Goal: Task Accomplishment & Management: Manage account settings

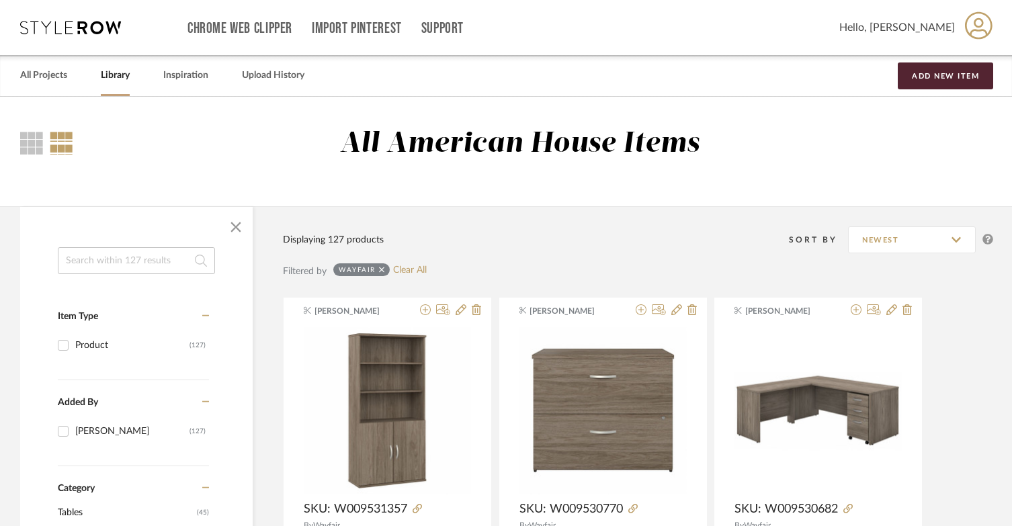
click at [45, 38] on div "Chrome Web Clipper Import Pinterest Support All Projects Library Inspiration Up…" at bounding box center [506, 27] width 973 height 55
click at [93, 30] on icon at bounding box center [70, 27] width 101 height 13
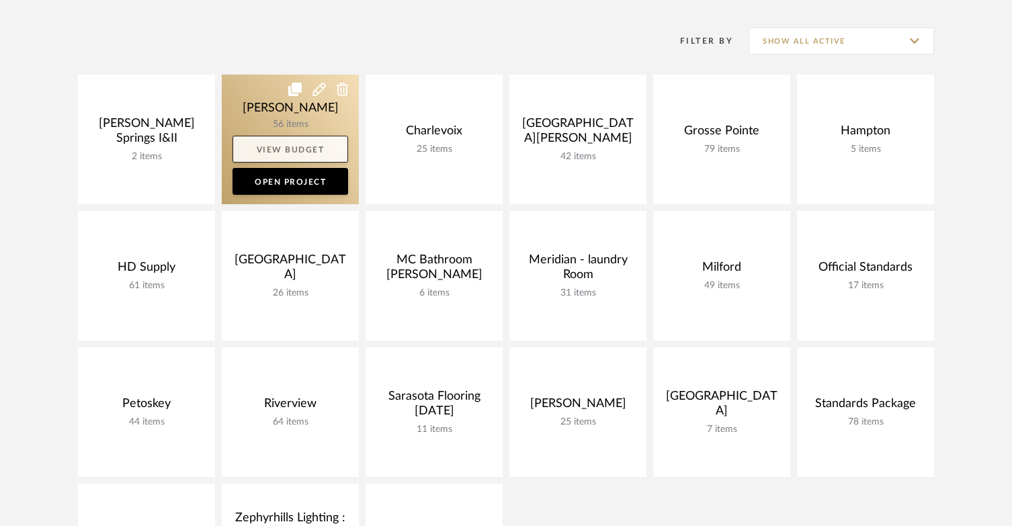
scroll to position [269, 0]
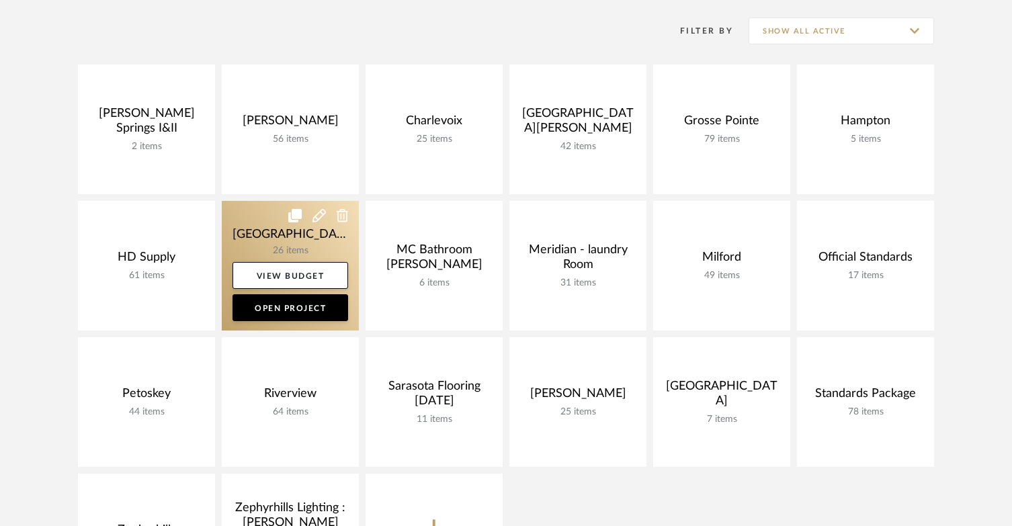
click at [261, 210] on link at bounding box center [290, 266] width 137 height 130
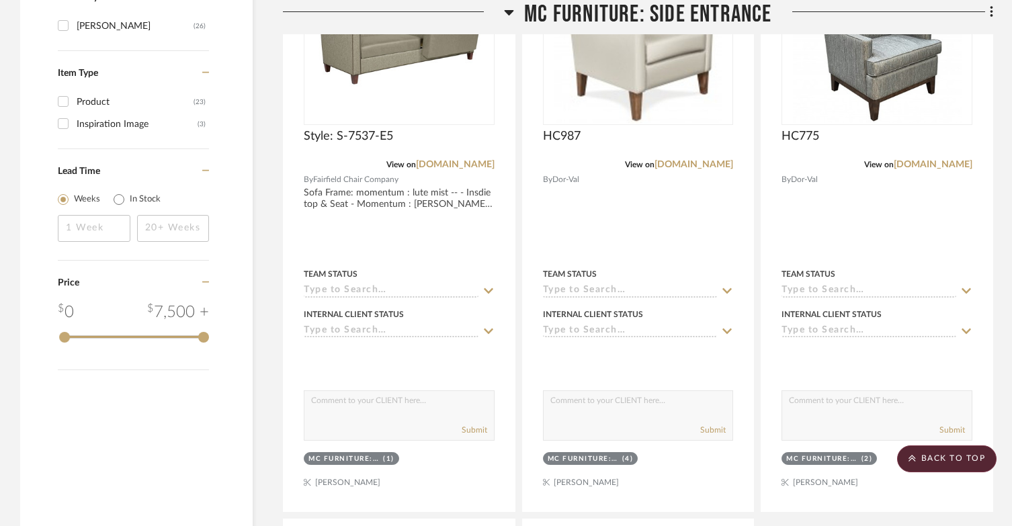
scroll to position [1412, 0]
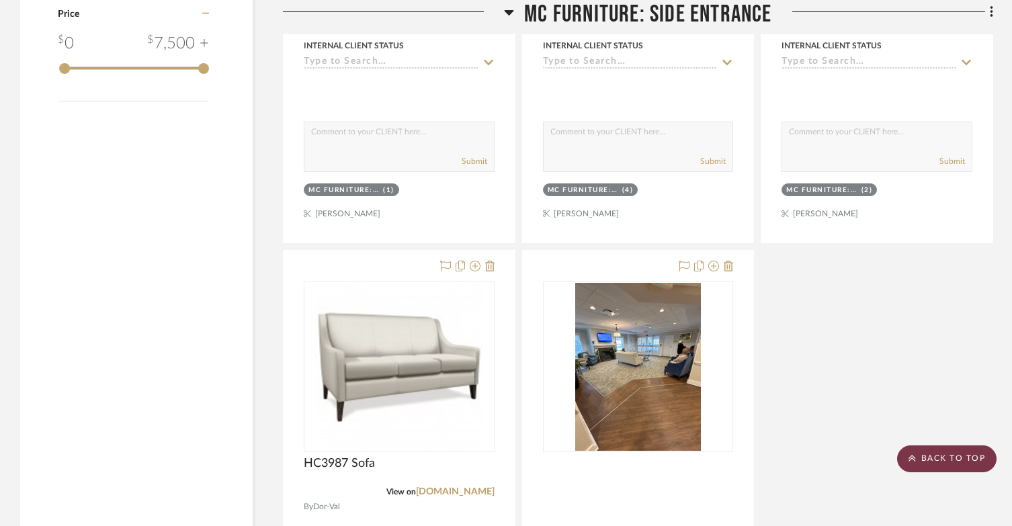
click at [935, 467] on scroll-to-top-button "BACK TO TOP" at bounding box center [946, 459] width 99 height 27
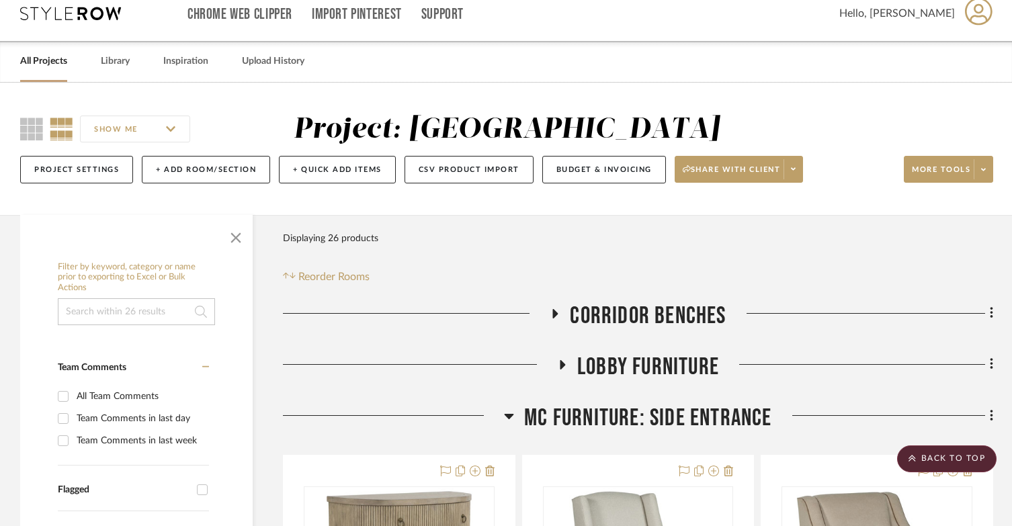
scroll to position [0, 0]
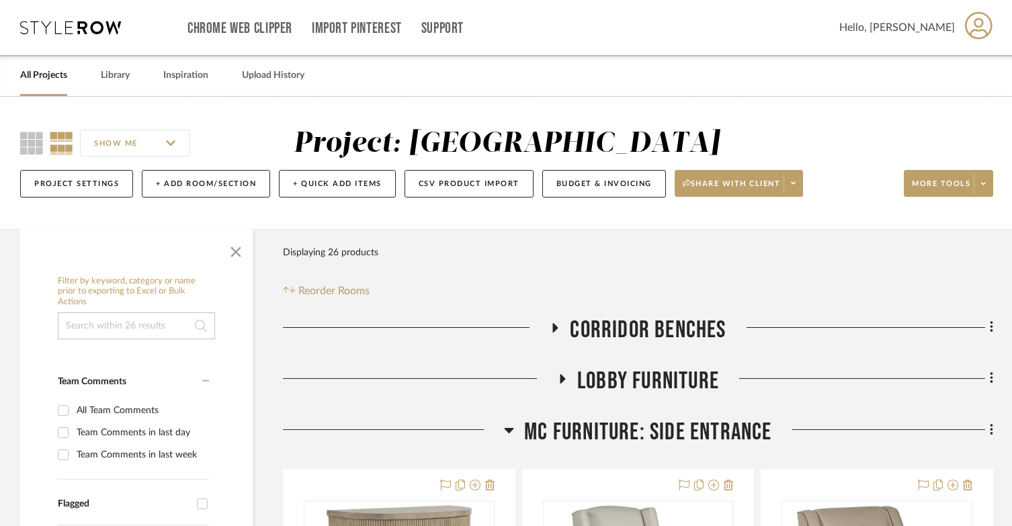
click at [134, 86] on div "All Projects Library Inspiration Upload History" at bounding box center [506, 75] width 1012 height 41
click at [119, 76] on link "Library" at bounding box center [115, 76] width 29 height 18
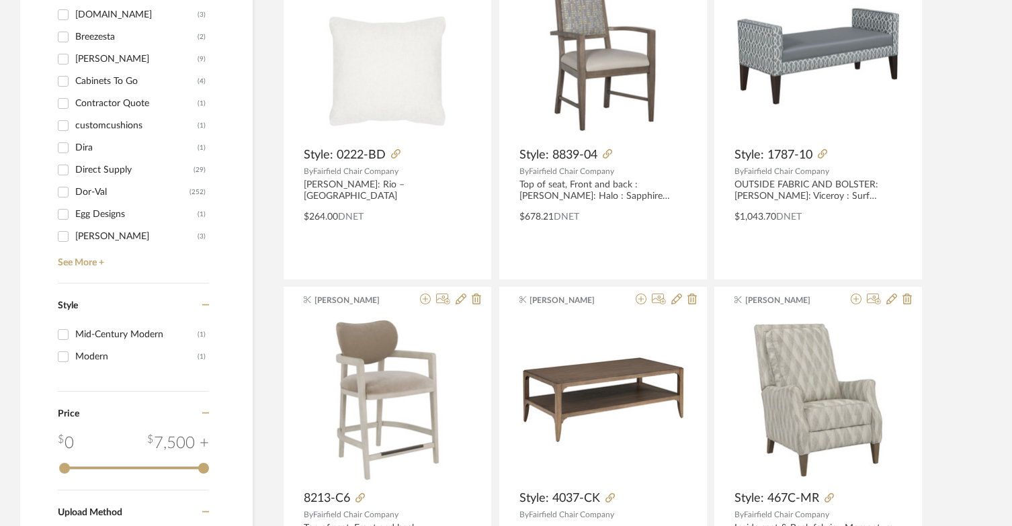
scroll to position [1277, 0]
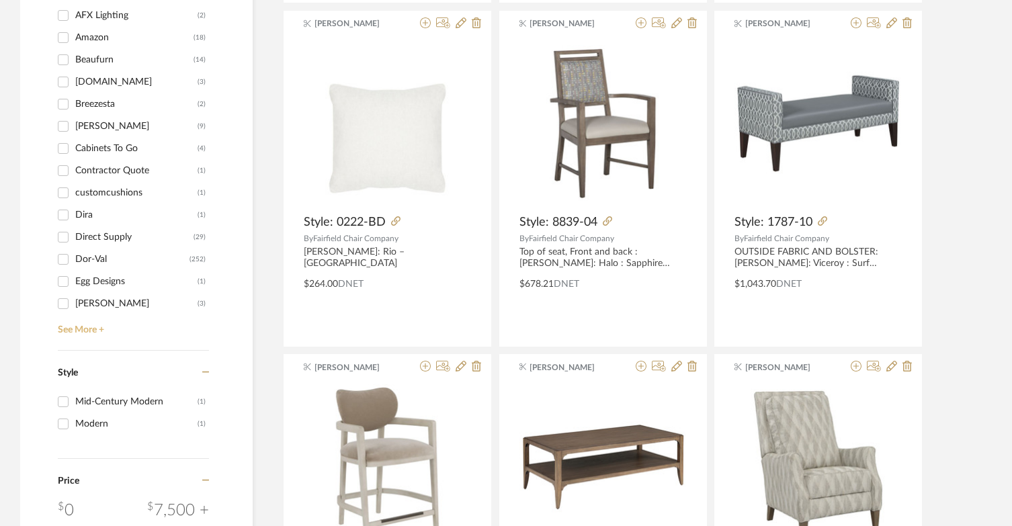
click at [91, 333] on link "See More +" at bounding box center [131, 326] width 155 height 22
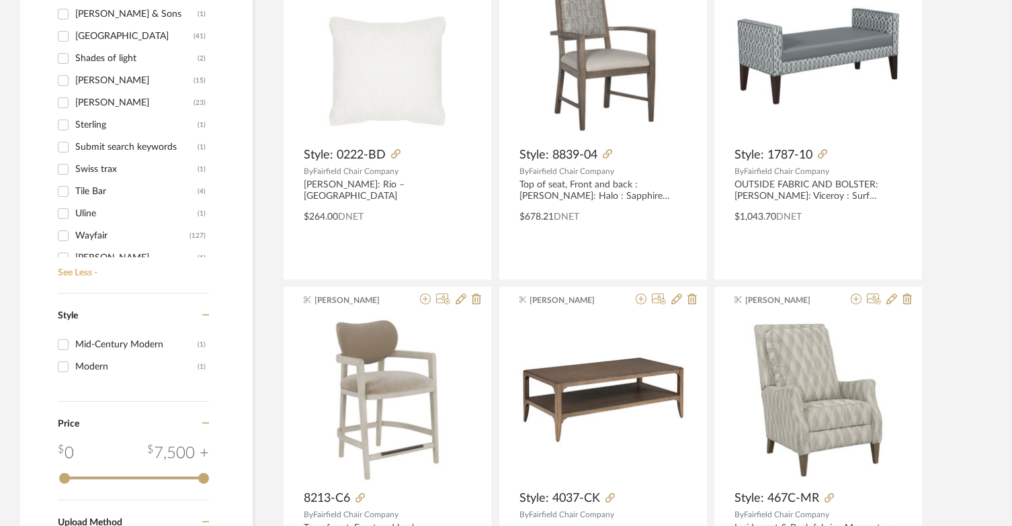
scroll to position [855, 0]
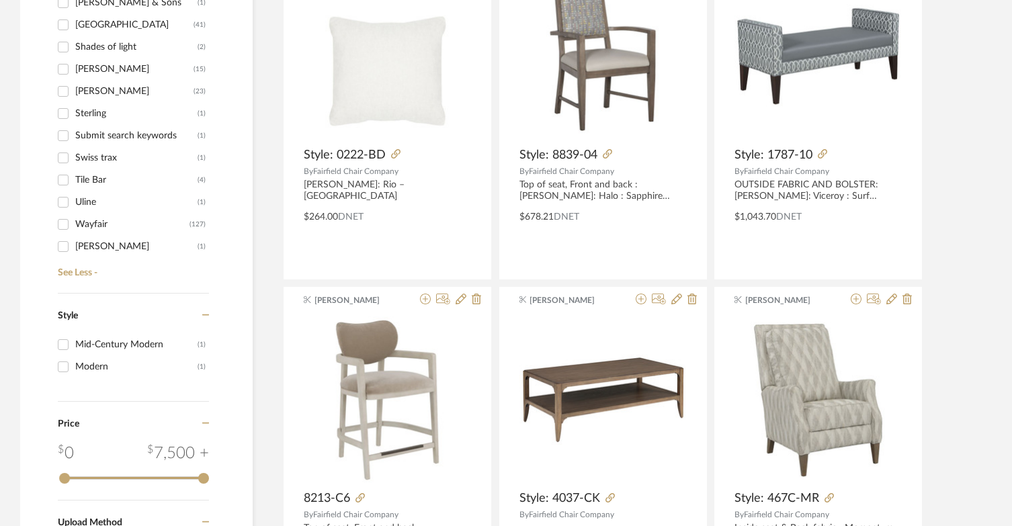
click at [83, 225] on div "Wayfair" at bounding box center [132, 225] width 114 height 22
click at [74, 225] on input "Wayfair (127)" at bounding box center [63, 225] width 22 height 22
checkbox input "true"
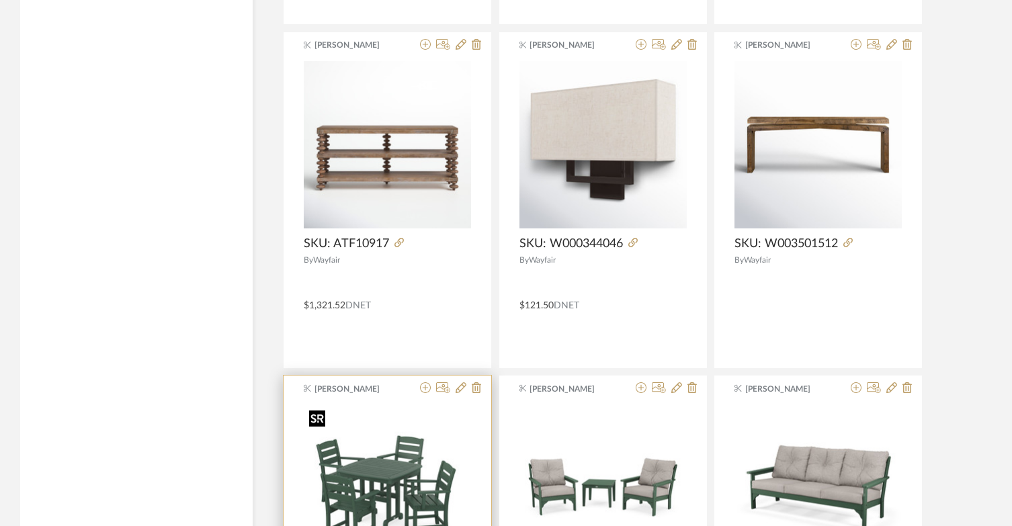
scroll to position [2661, 0]
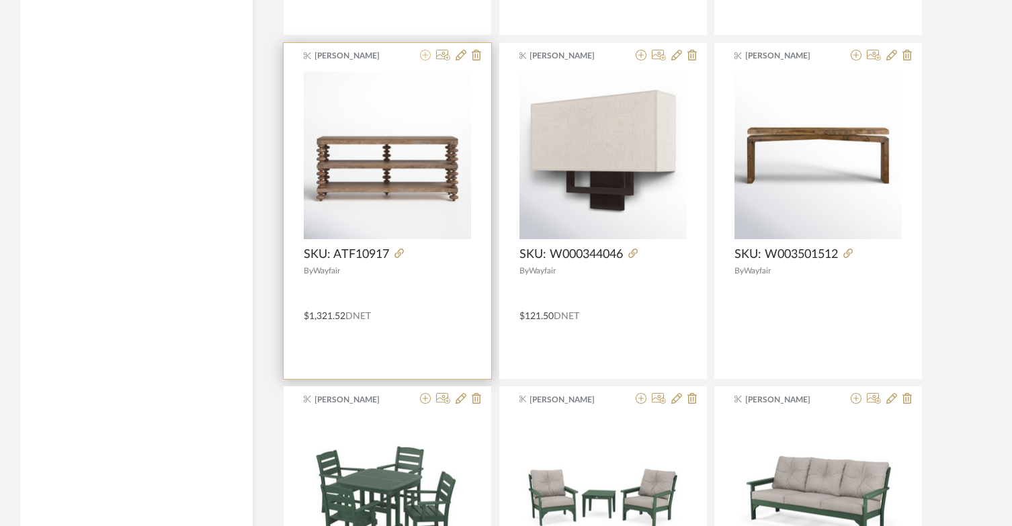
click at [421, 56] on icon at bounding box center [425, 55] width 11 height 11
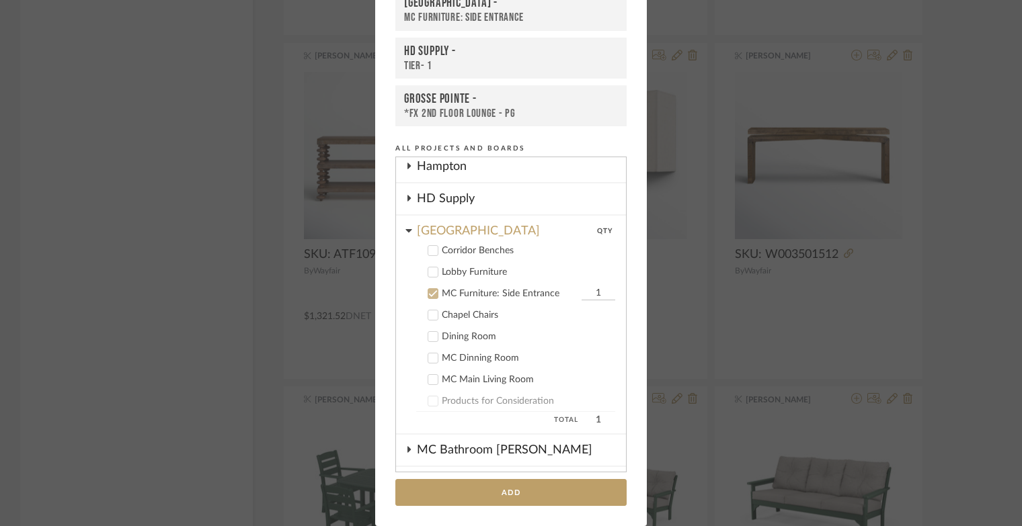
scroll to position [189, 0]
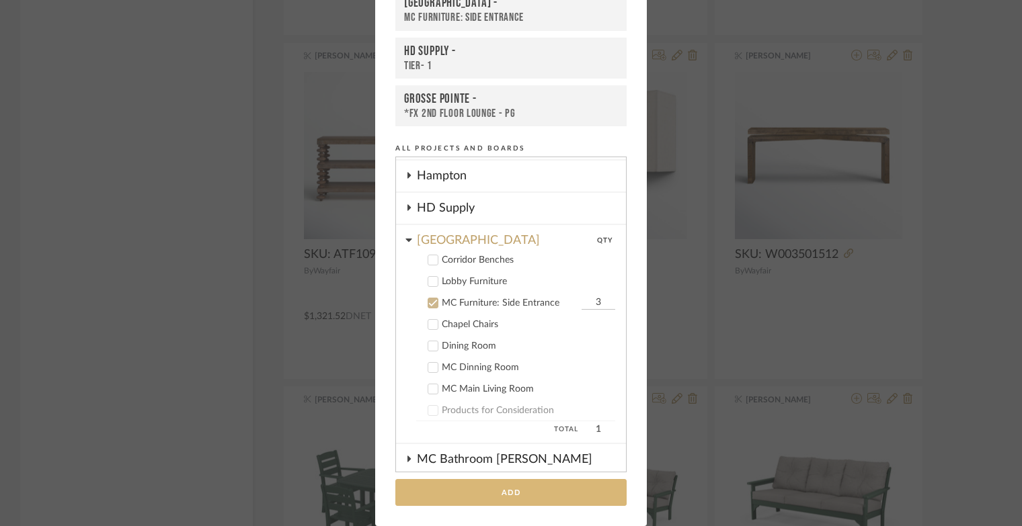
type input "3"
click at [573, 496] on button "Add" at bounding box center [510, 493] width 231 height 28
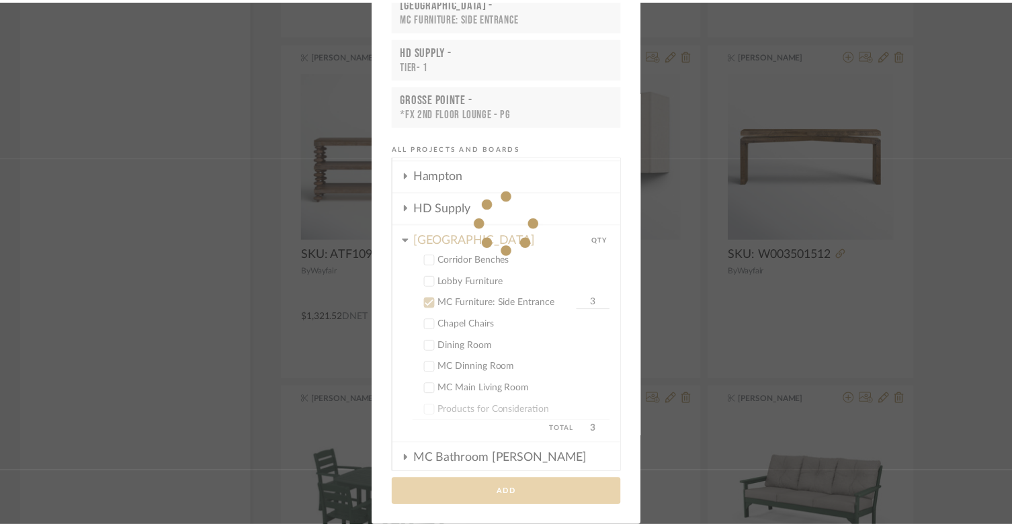
scroll to position [2661, 0]
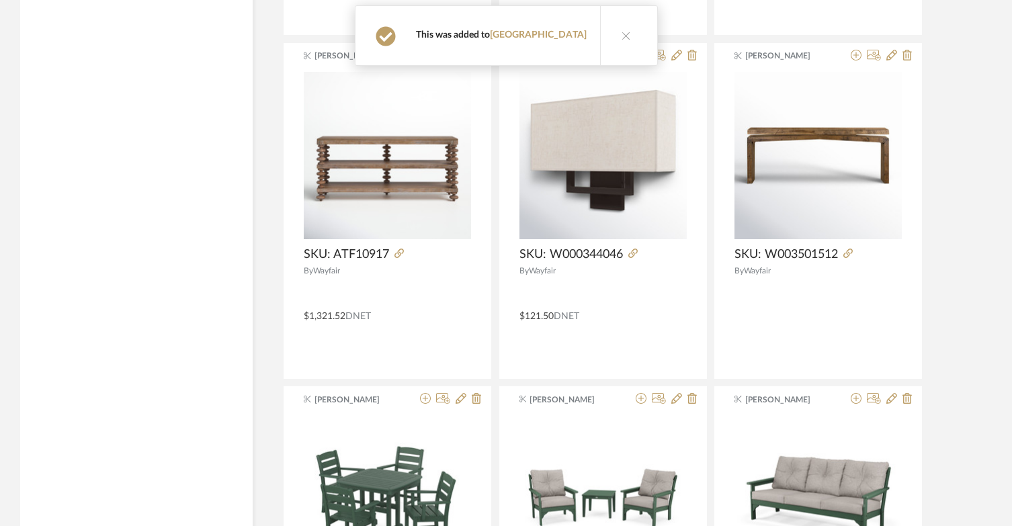
click at [532, 40] on div "This was added to Lake Shore" at bounding box center [501, 35] width 171 height 12
click at [532, 37] on link "[GEOGRAPHIC_DATA]" at bounding box center [538, 34] width 97 height 9
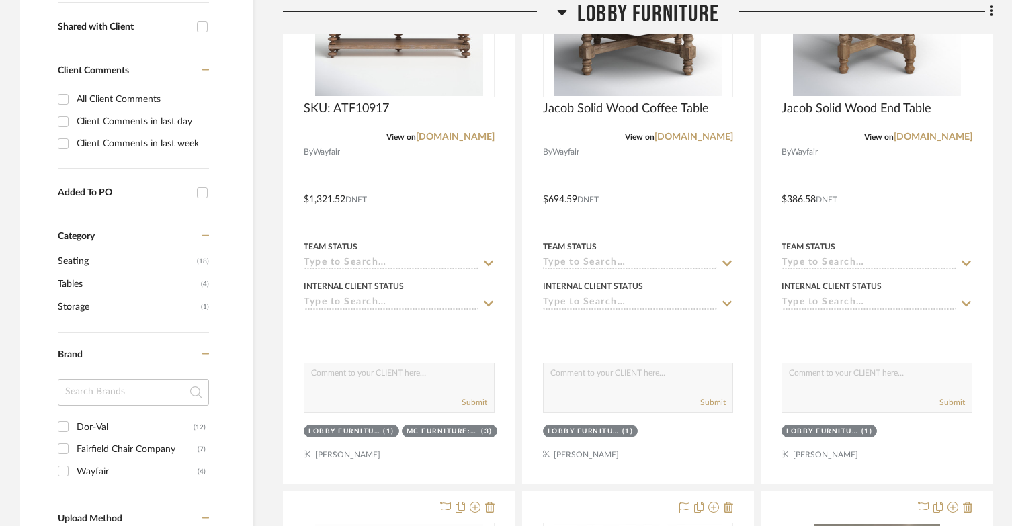
scroll to position [754, 0]
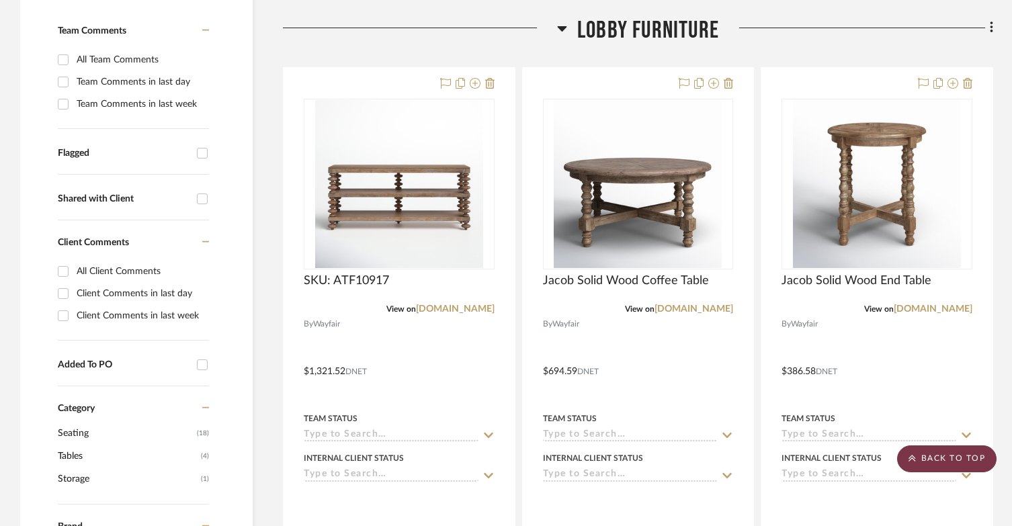
click at [959, 446] on scroll-to-top-button "BACK TO TOP" at bounding box center [946, 459] width 99 height 27
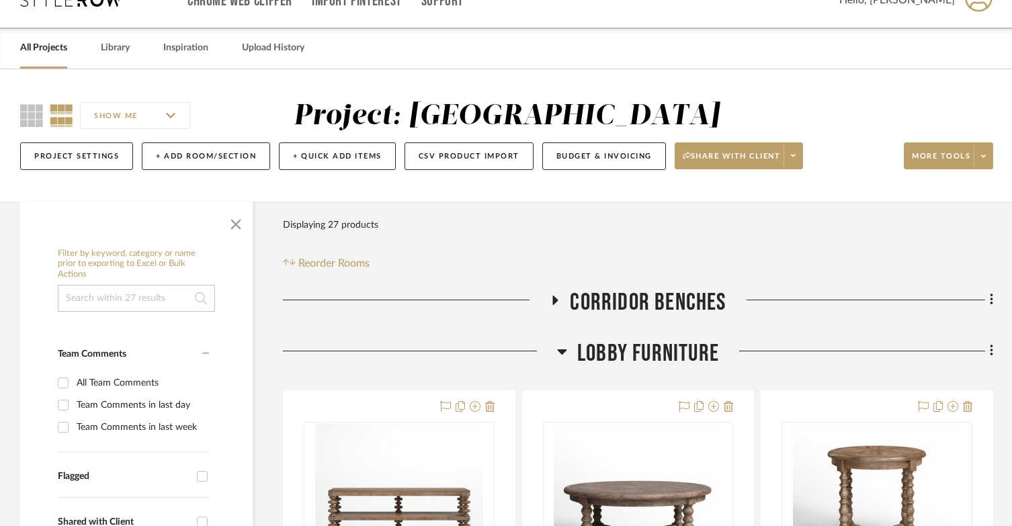
scroll to position [0, 0]
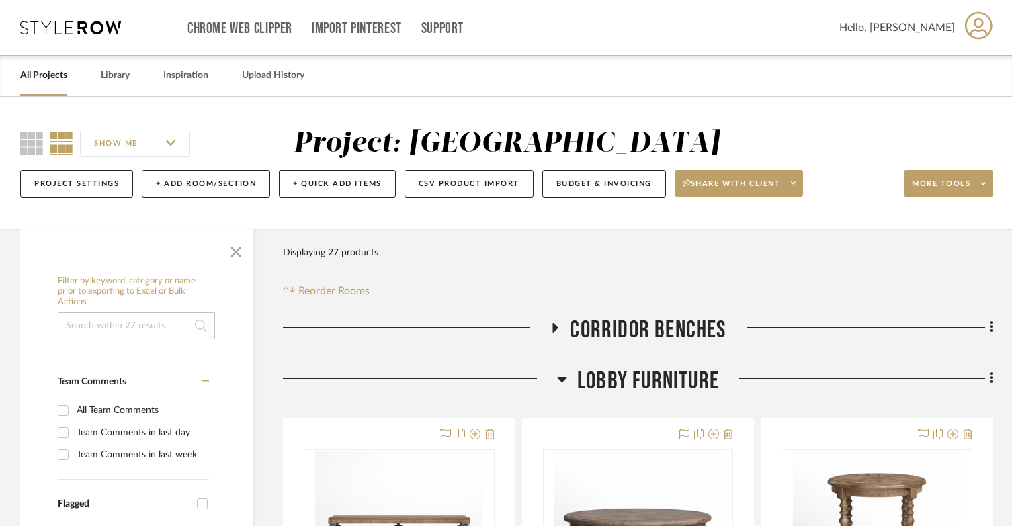
click at [559, 376] on icon at bounding box center [562, 379] width 10 height 16
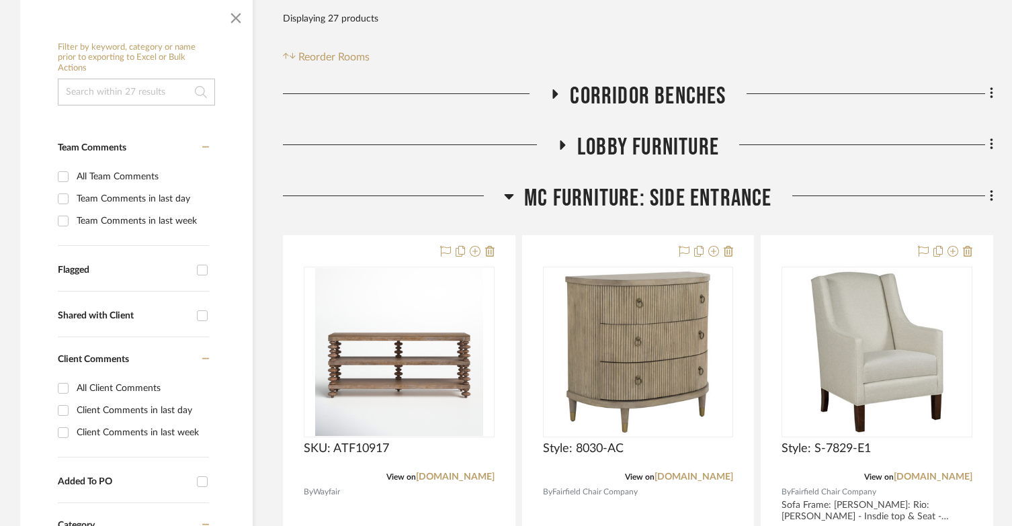
scroll to position [269, 0]
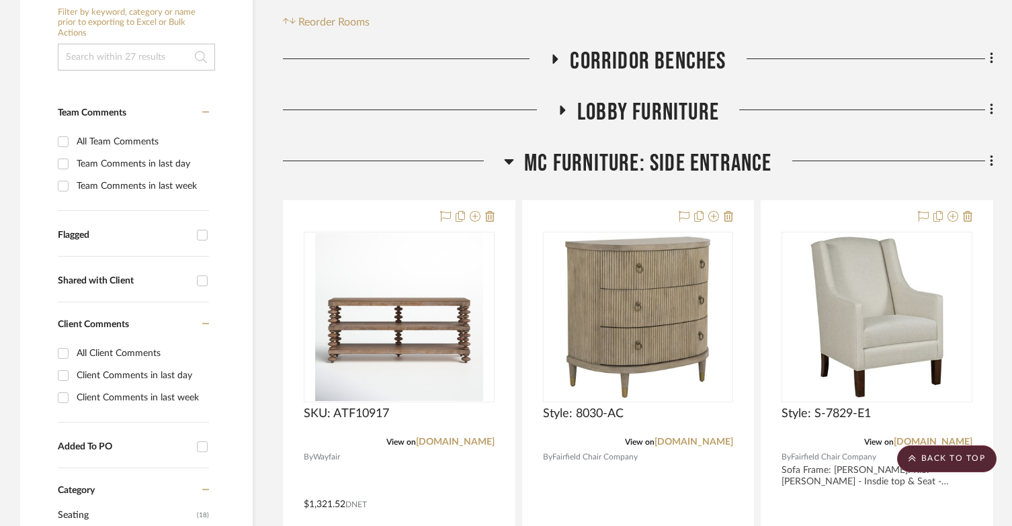
click at [501, 163] on div at bounding box center [393, 166] width 221 height 34
click at [510, 162] on icon at bounding box center [509, 161] width 9 height 5
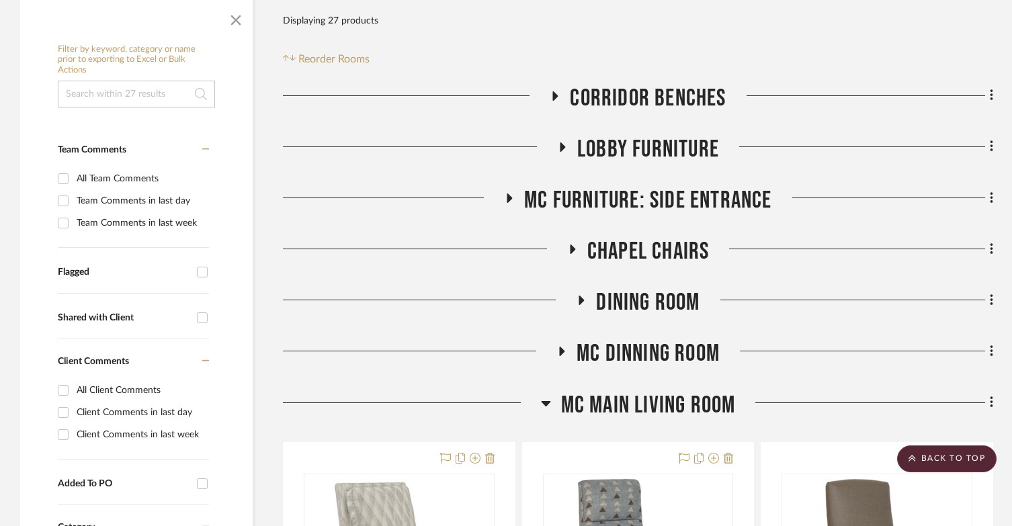
scroll to position [202, 0]
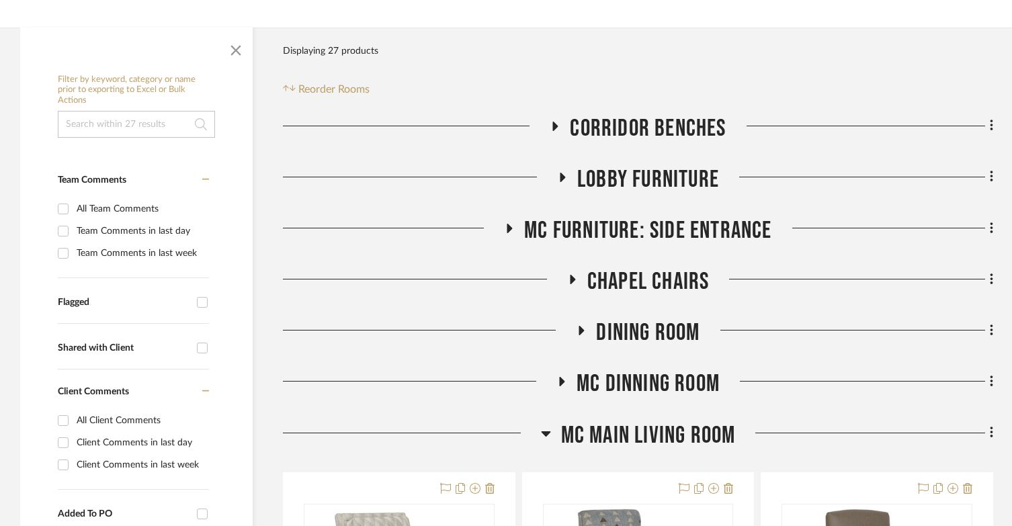
click at [559, 174] on icon at bounding box center [563, 177] width 16 height 10
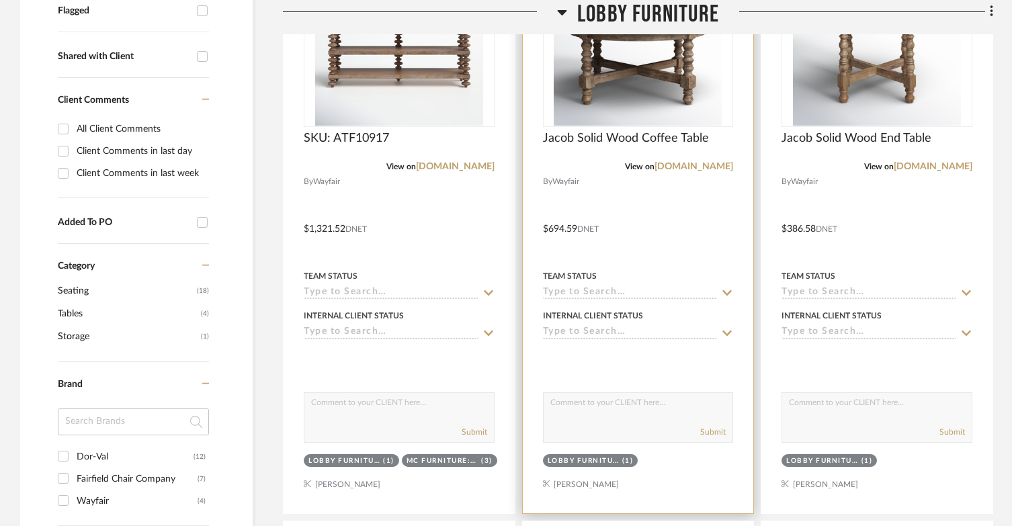
scroll to position [269, 0]
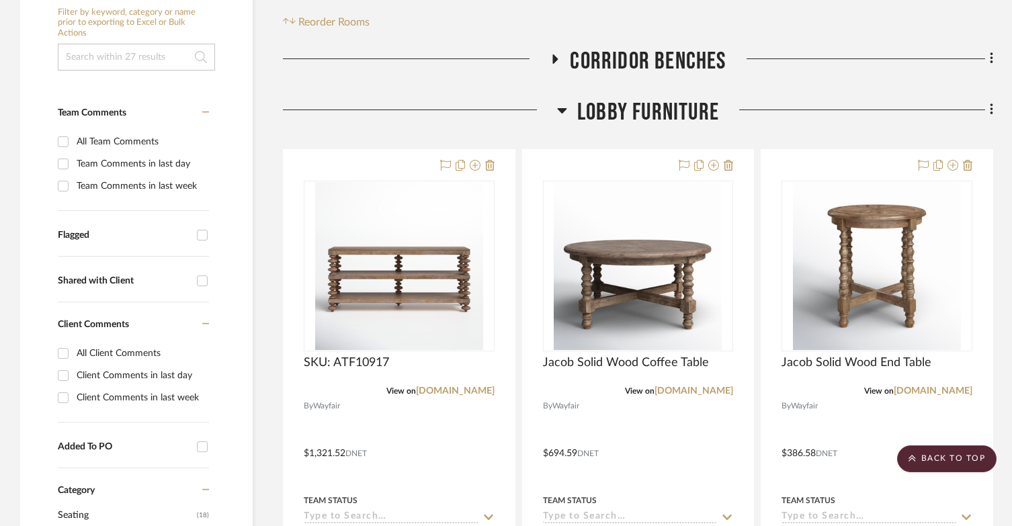
click at [566, 106] on h3 "Lobby Furniture" at bounding box center [638, 112] width 162 height 29
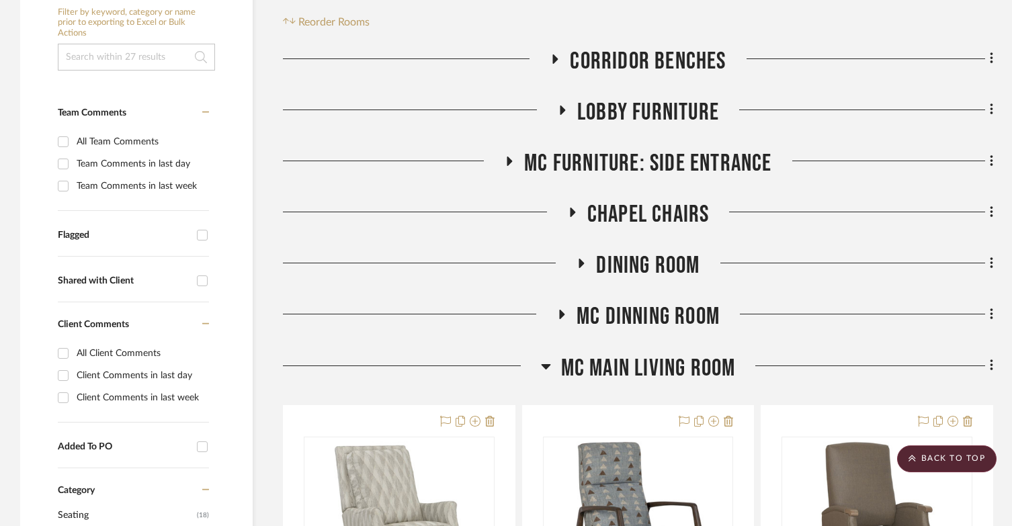
click at [508, 158] on icon at bounding box center [510, 161] width 5 height 9
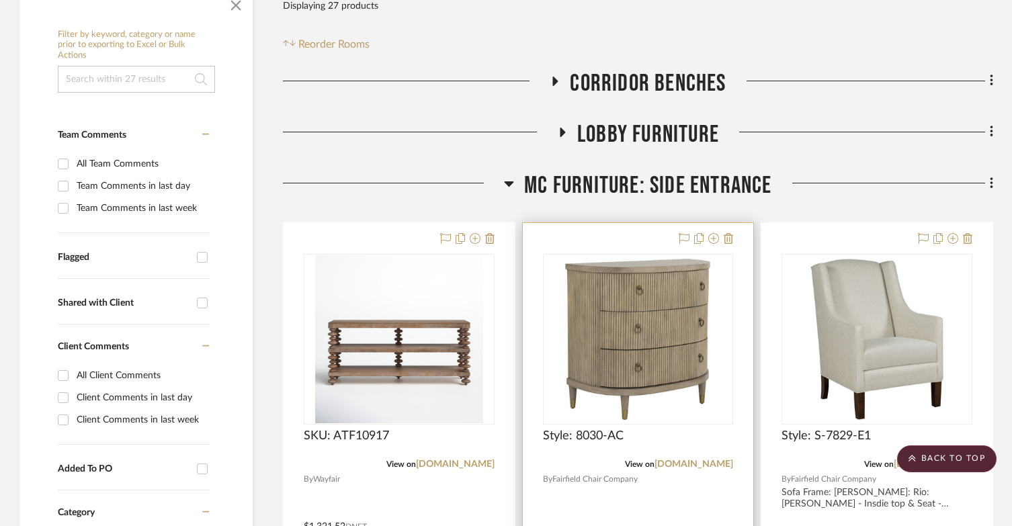
scroll to position [202, 0]
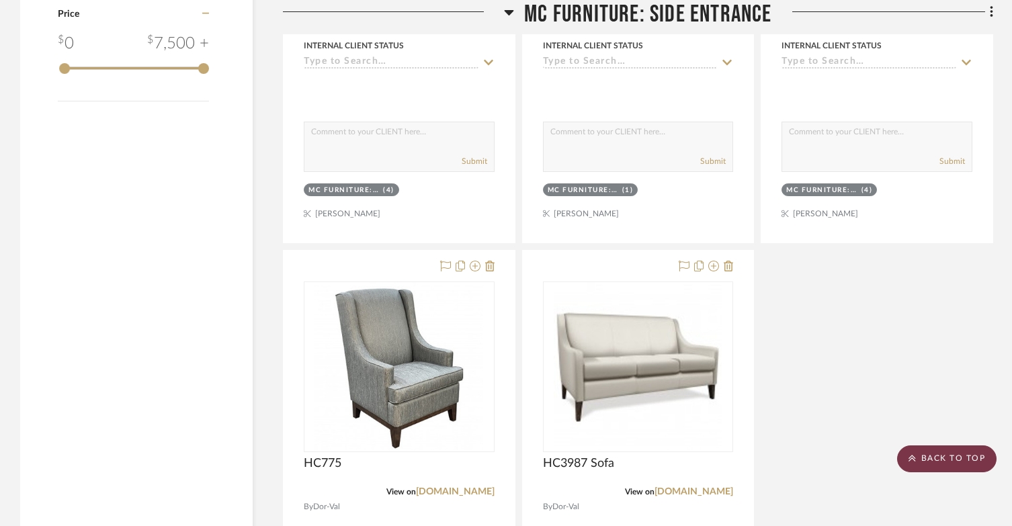
click at [922, 472] on scroll-to-top-button "BACK TO TOP" at bounding box center [946, 459] width 99 height 27
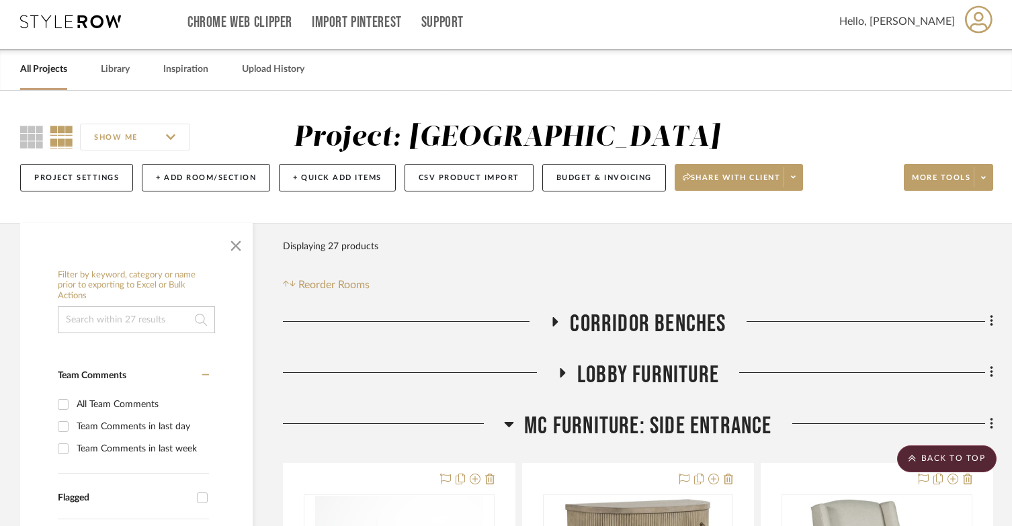
scroll to position [0, 0]
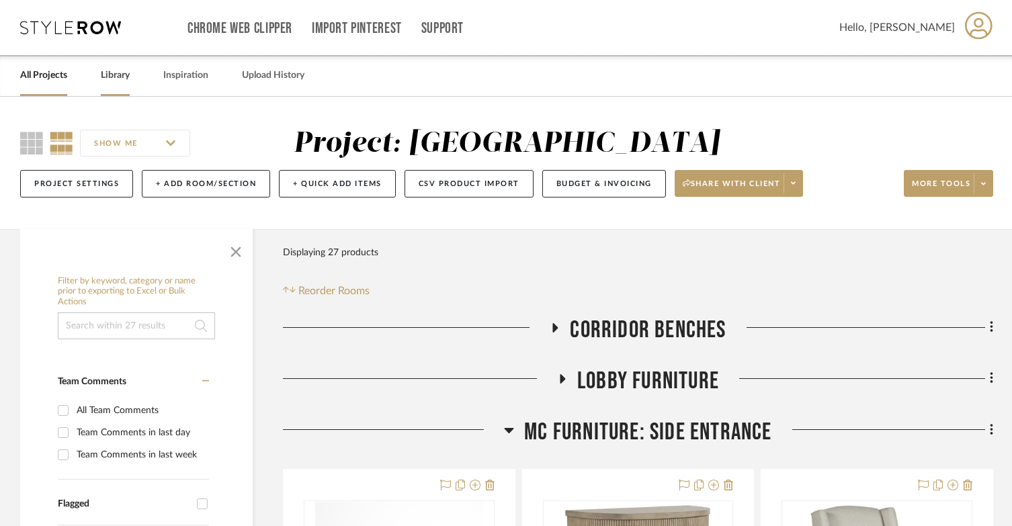
click at [128, 77] on link "Library" at bounding box center [115, 76] width 29 height 18
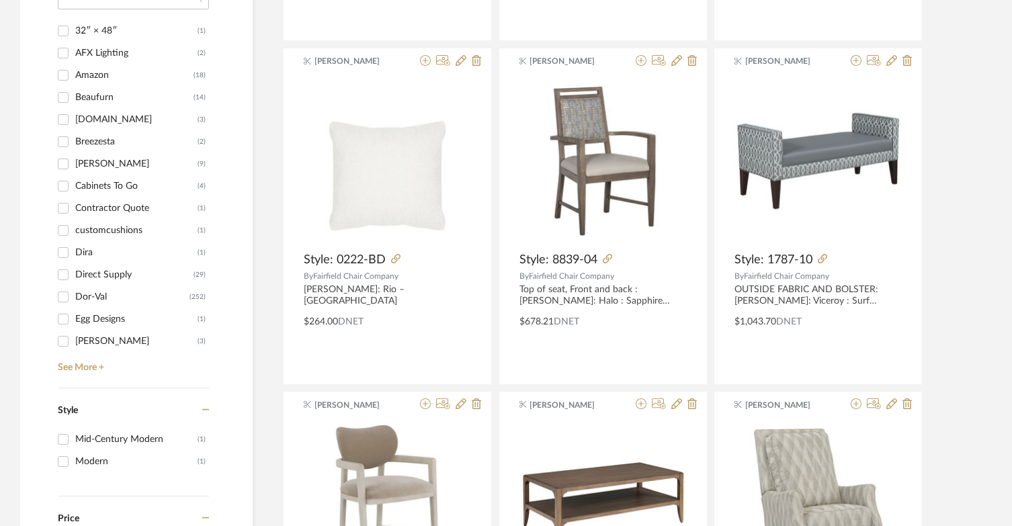
scroll to position [1277, 0]
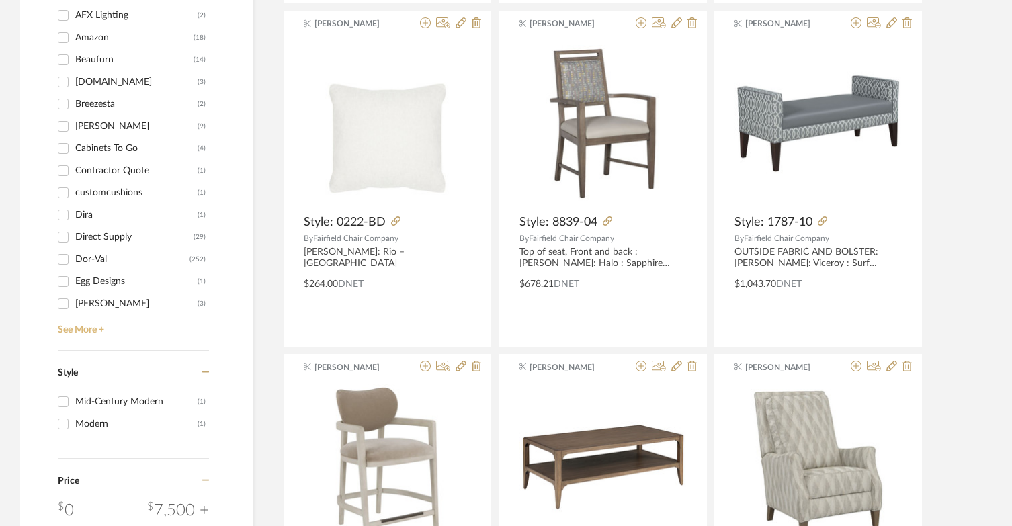
click at [91, 333] on link "See More +" at bounding box center [131, 326] width 155 height 22
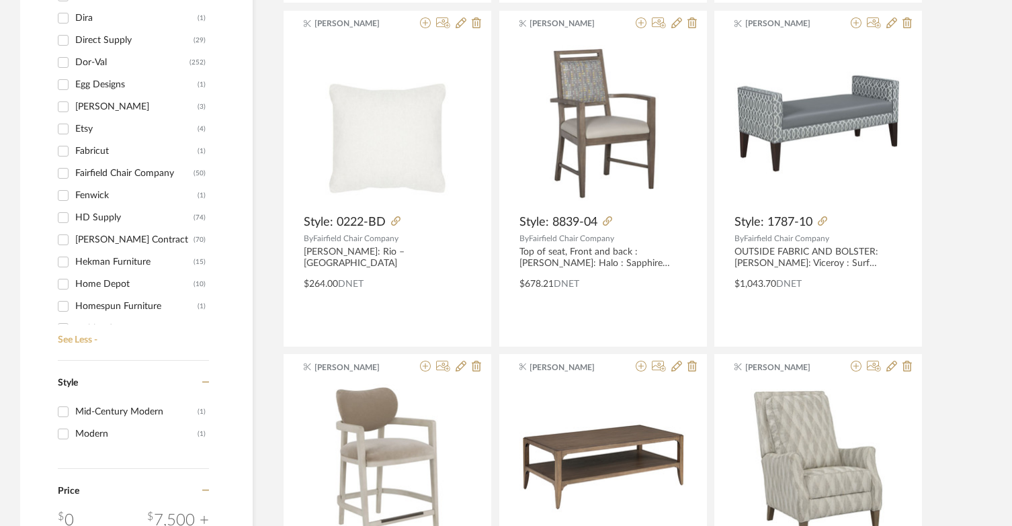
scroll to position [202, 0]
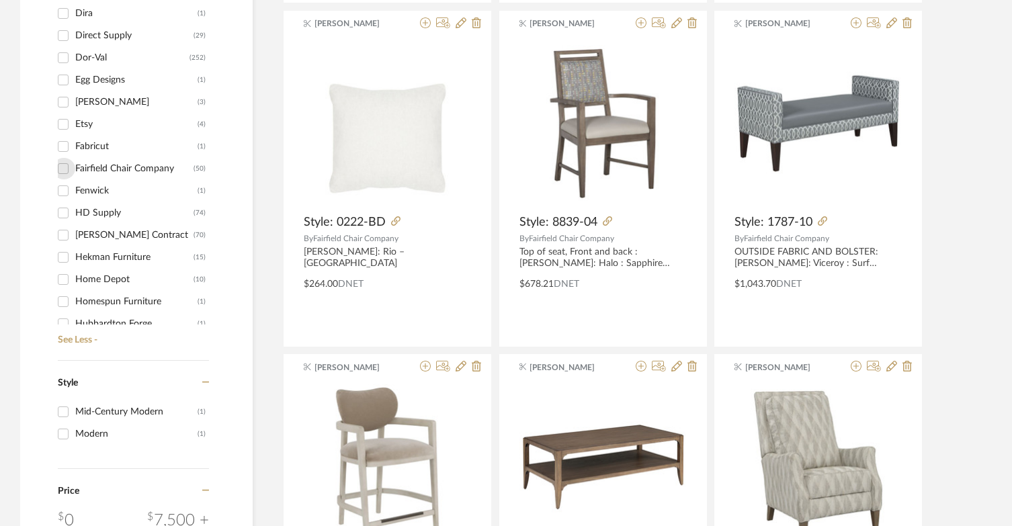
click at [63, 170] on input "Fairfield Chair Company (50)" at bounding box center [63, 169] width 22 height 22
checkbox input "true"
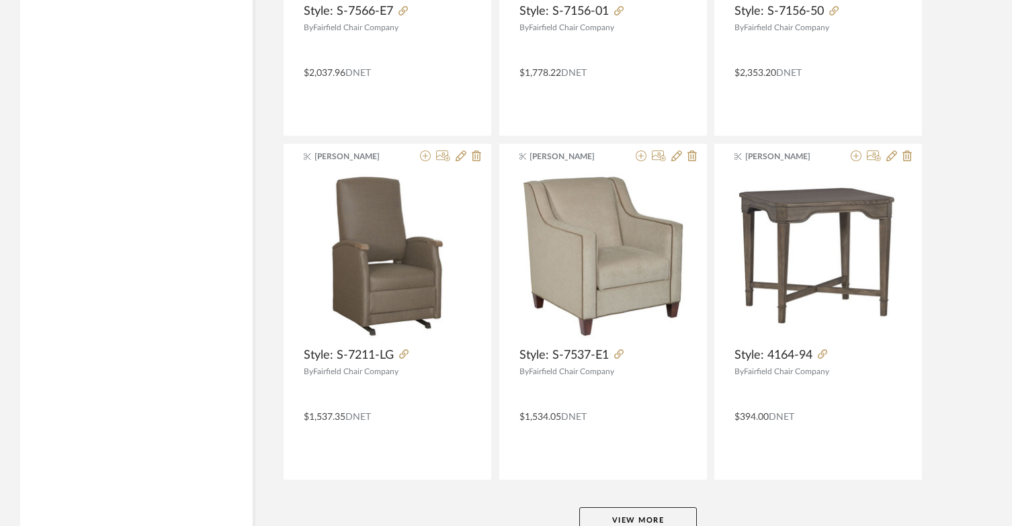
scroll to position [4032, 0]
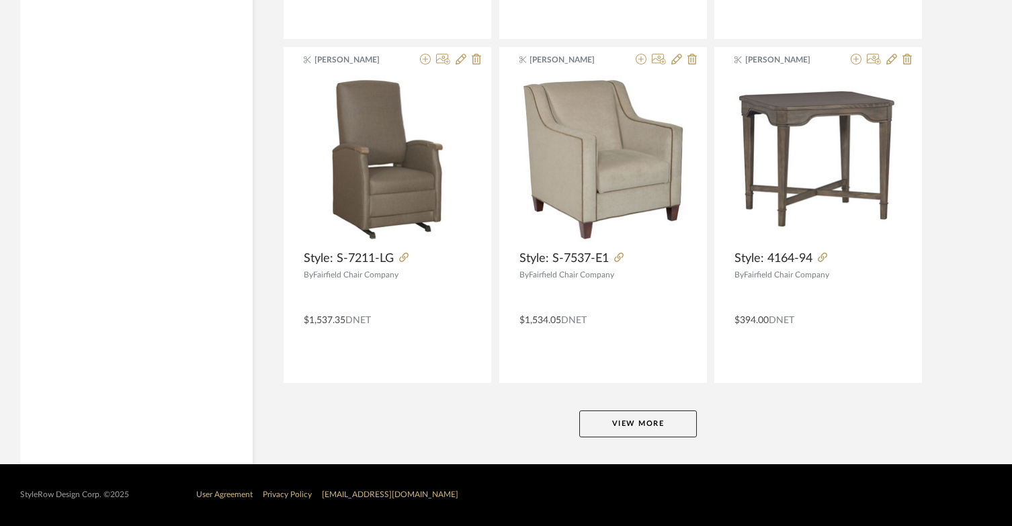
click at [641, 430] on button "View More" at bounding box center [638, 424] width 118 height 27
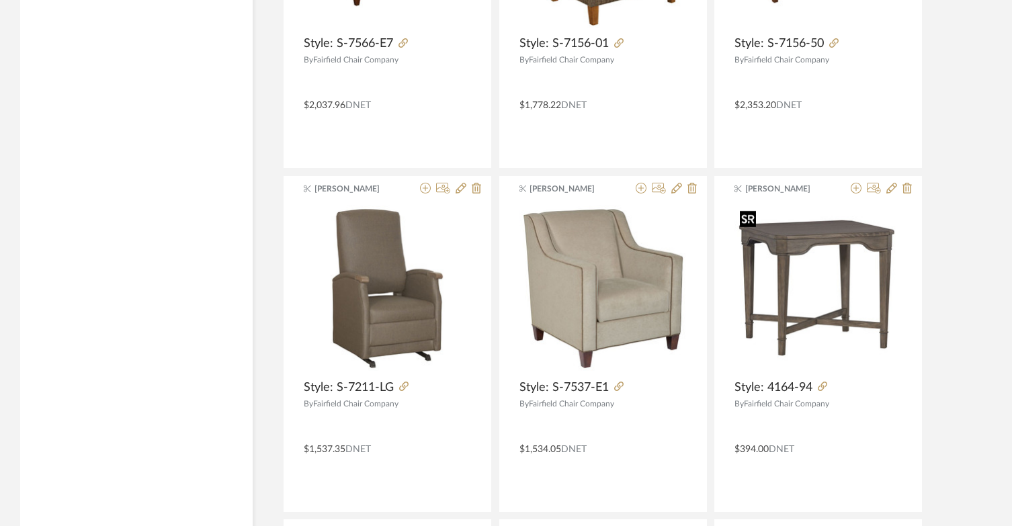
scroll to position [3882, 0]
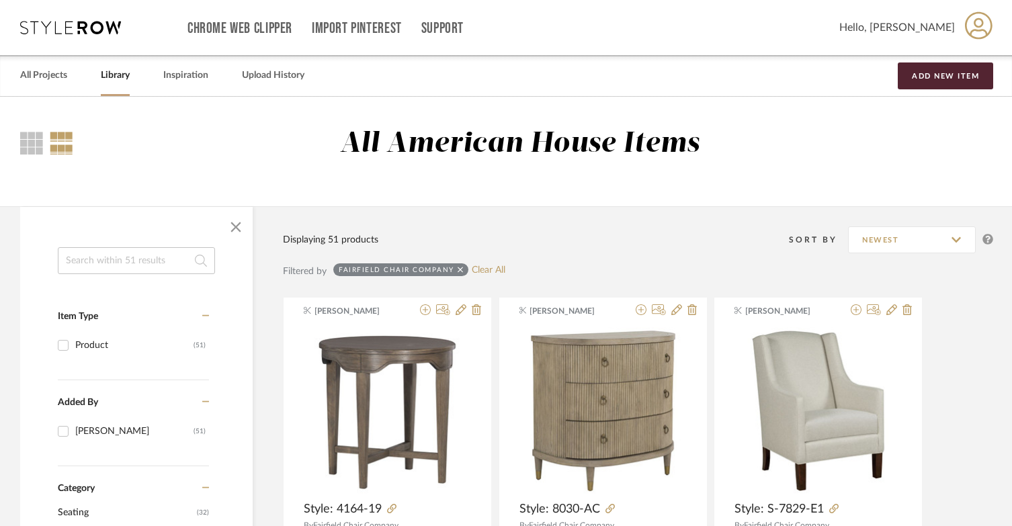
click at [63, 28] on icon at bounding box center [70, 27] width 101 height 13
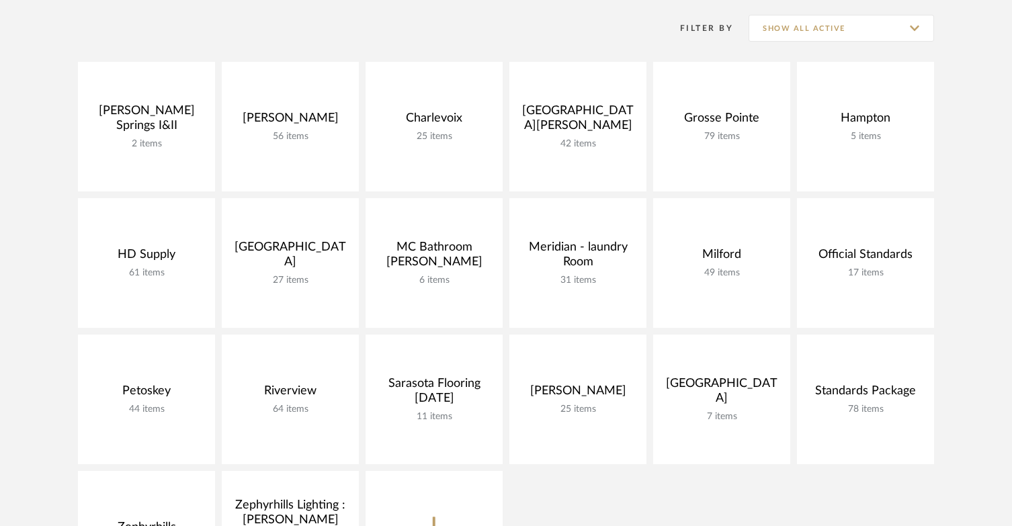
scroll to position [336, 0]
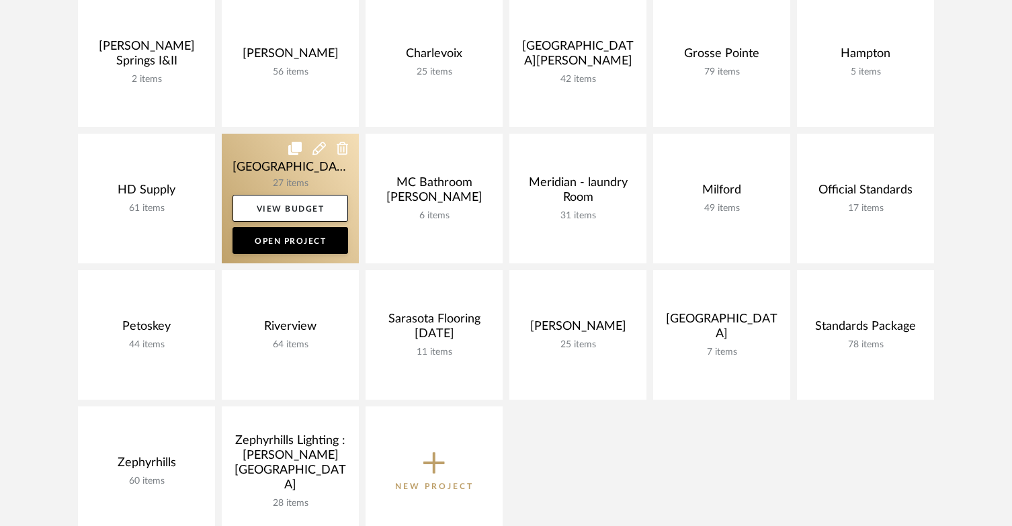
click at [251, 155] on link at bounding box center [290, 199] width 137 height 130
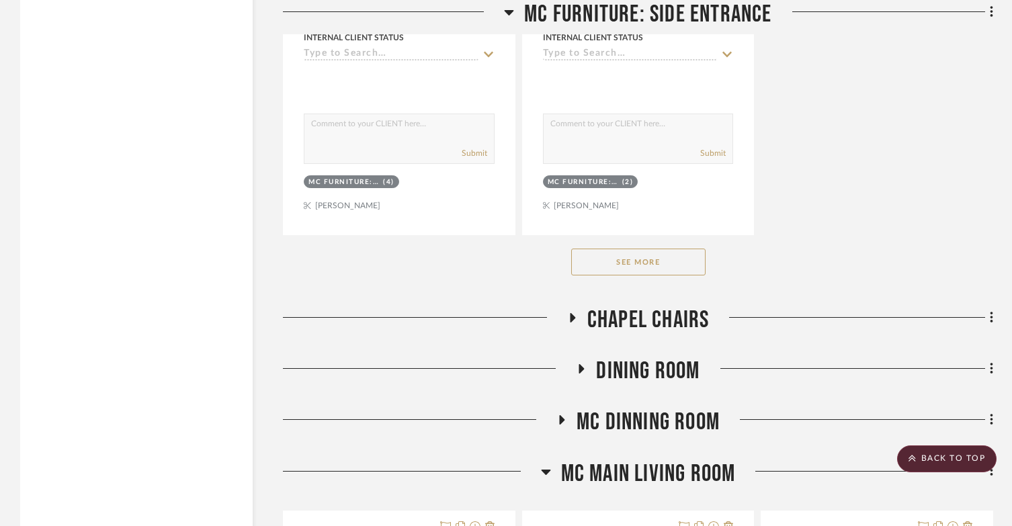
scroll to position [2017, 0]
click at [647, 264] on button "See More" at bounding box center [638, 261] width 134 height 27
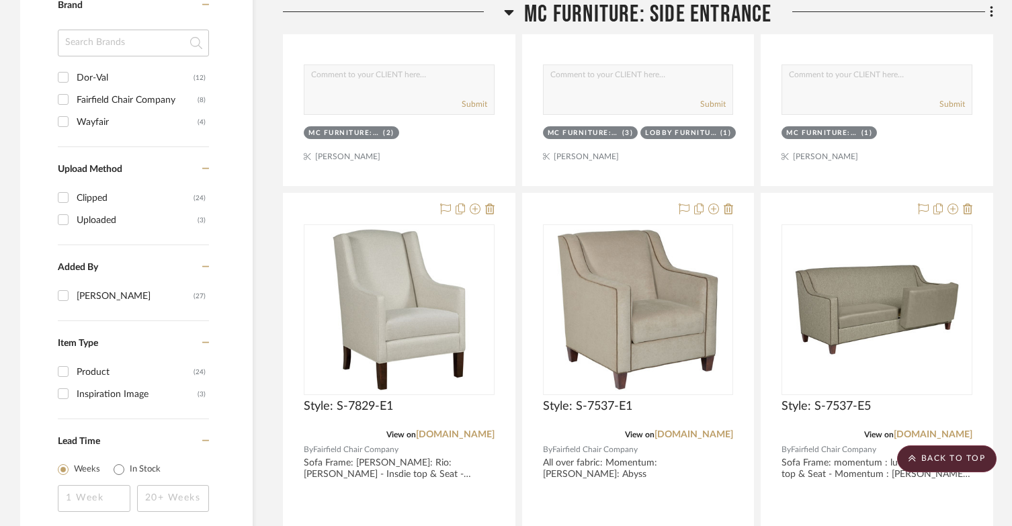
scroll to position [874, 0]
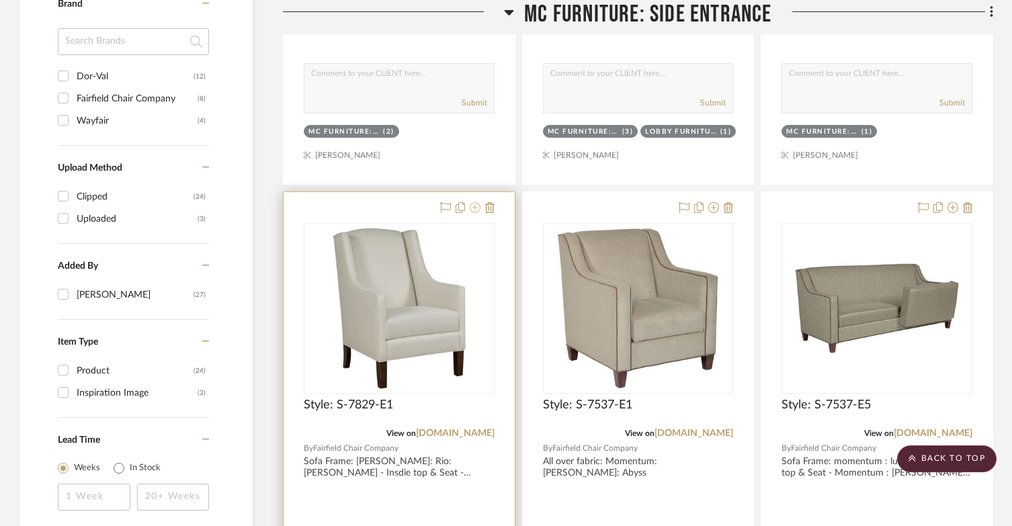
click at [477, 210] on icon at bounding box center [475, 207] width 11 height 11
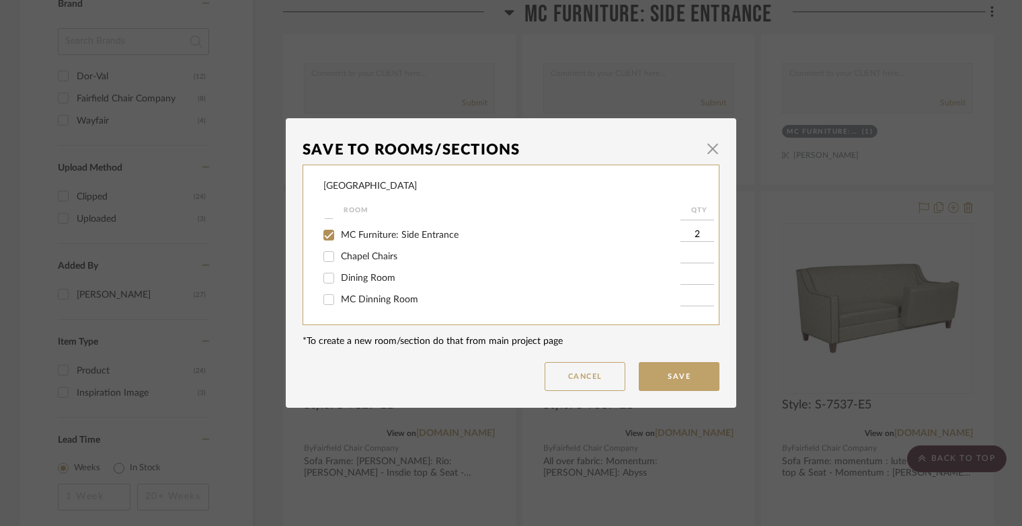
scroll to position [58, 0]
click at [323, 300] on input "MC Main Living Room" at bounding box center [329, 301] width 22 height 22
checkbox input "true"
type input "1"
click at [678, 369] on button "Save" at bounding box center [679, 376] width 81 height 29
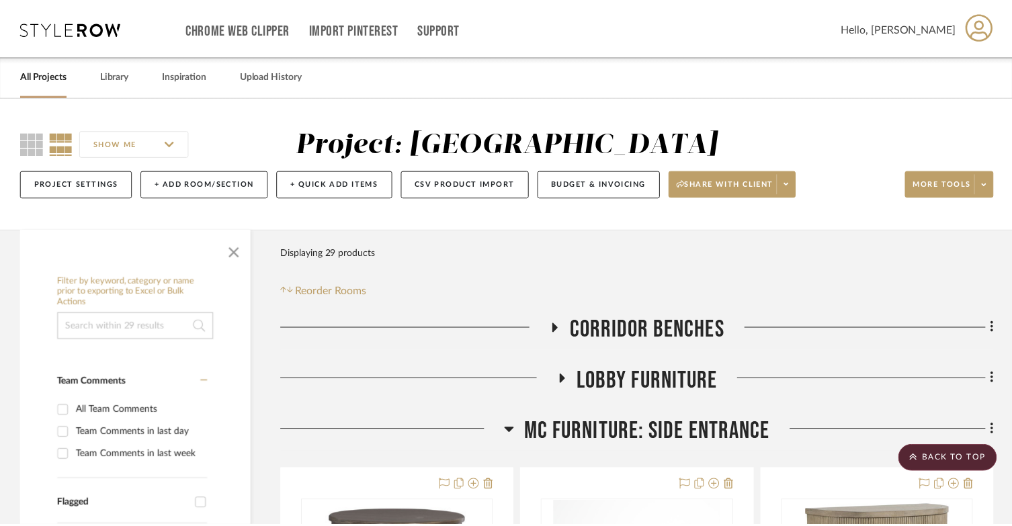
scroll to position [874, 0]
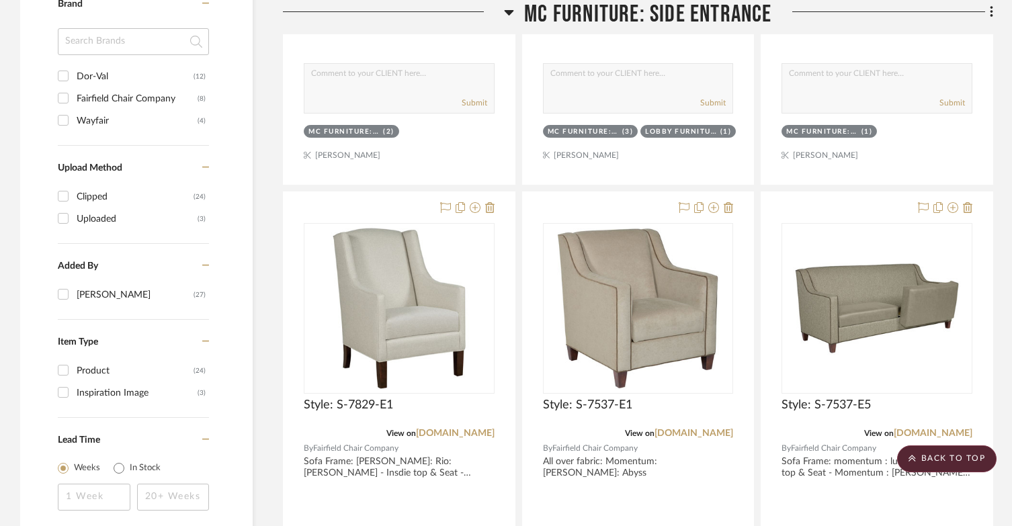
click at [508, 17] on icon at bounding box center [509, 12] width 10 height 16
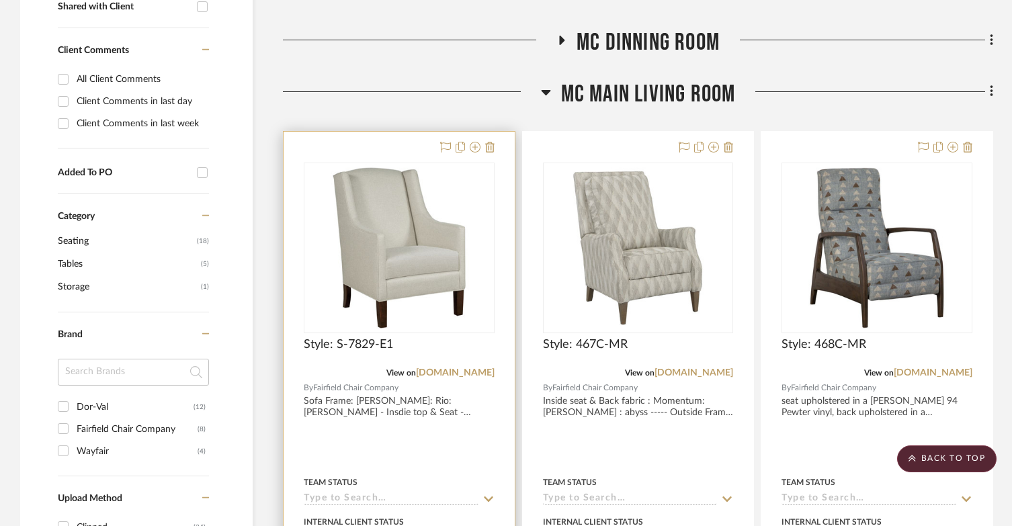
scroll to position [538, 0]
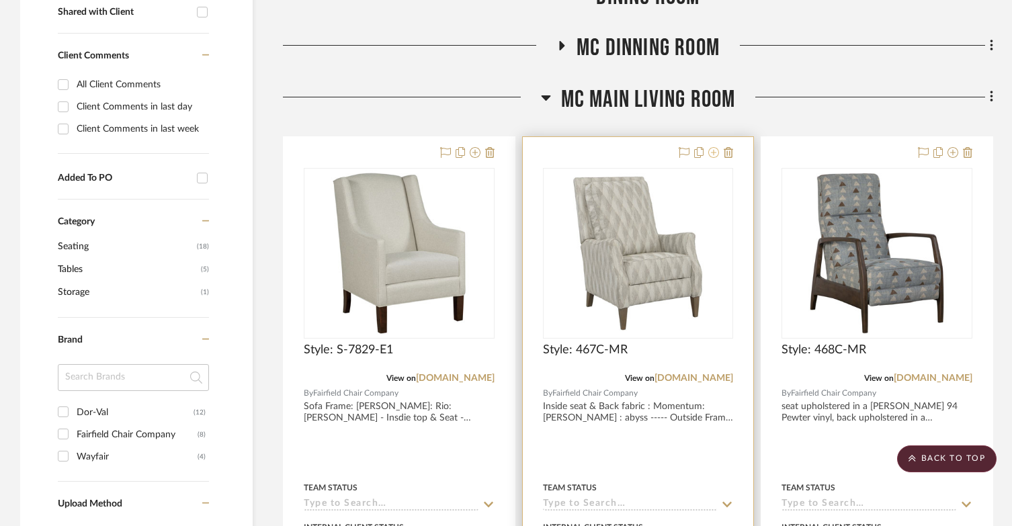
click at [715, 153] on icon at bounding box center [714, 152] width 11 height 11
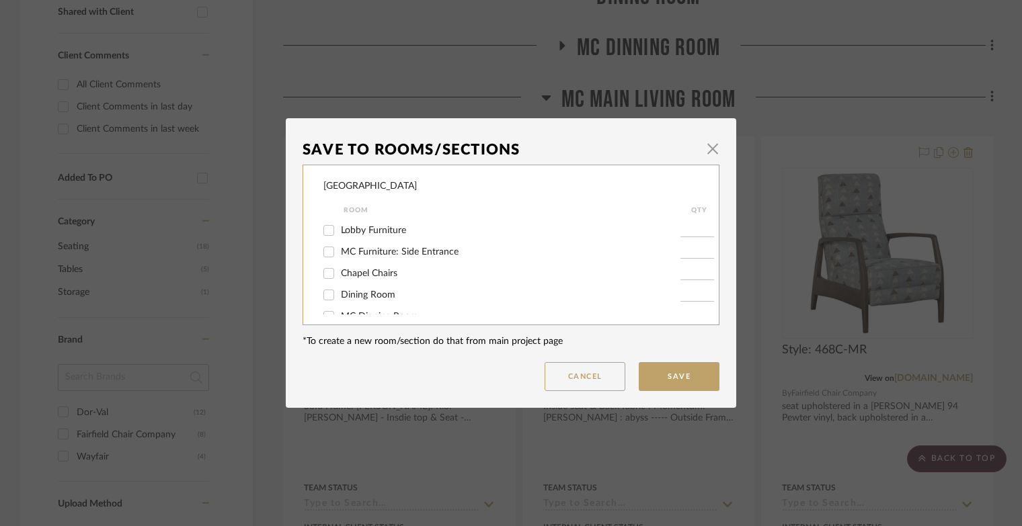
scroll to position [0, 0]
click at [322, 268] on input "MC Furniture: Side Entrance" at bounding box center [329, 272] width 22 height 22
checkbox input "true"
type input "1"
click at [678, 376] on button "Save" at bounding box center [679, 376] width 81 height 29
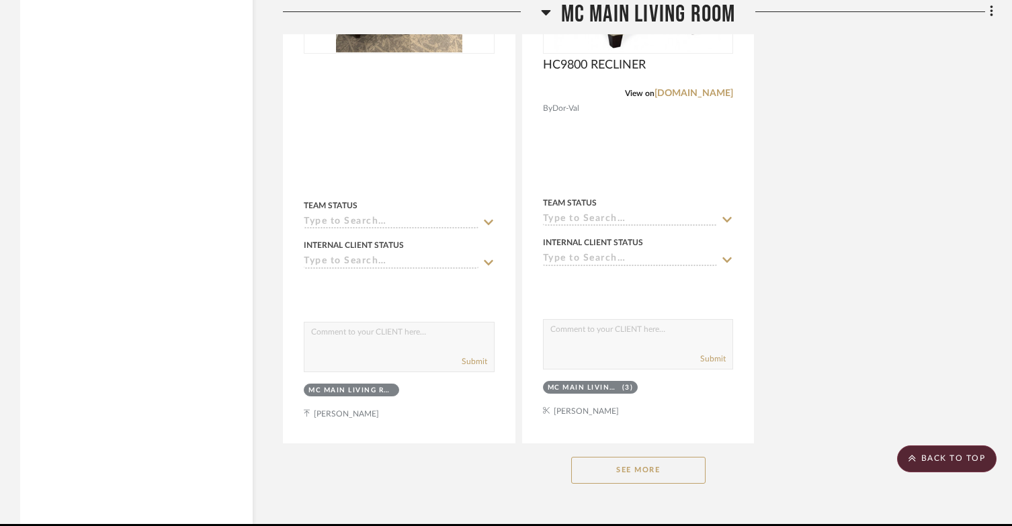
scroll to position [2075, 0]
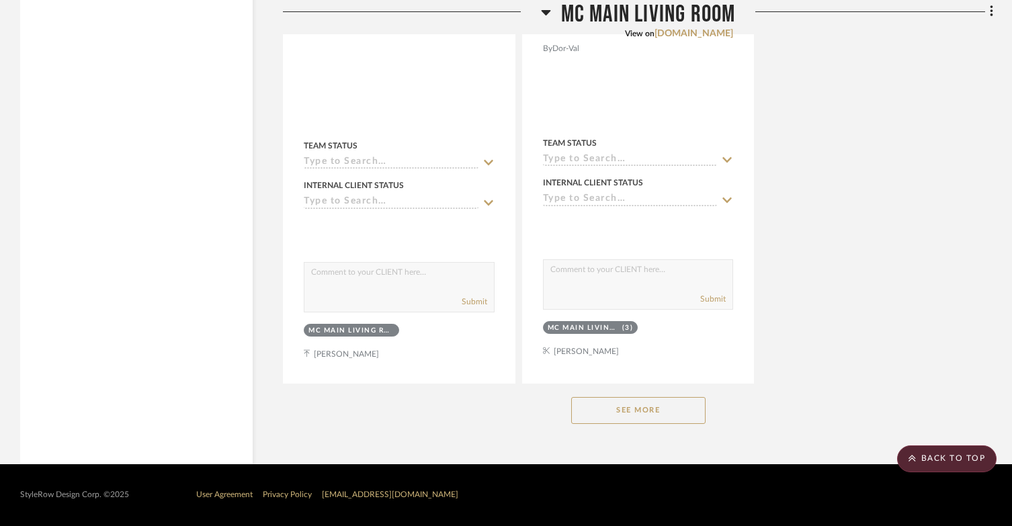
click at [644, 407] on button "See More" at bounding box center [638, 410] width 134 height 27
click at [644, 410] on button "See Less" at bounding box center [638, 410] width 134 height 27
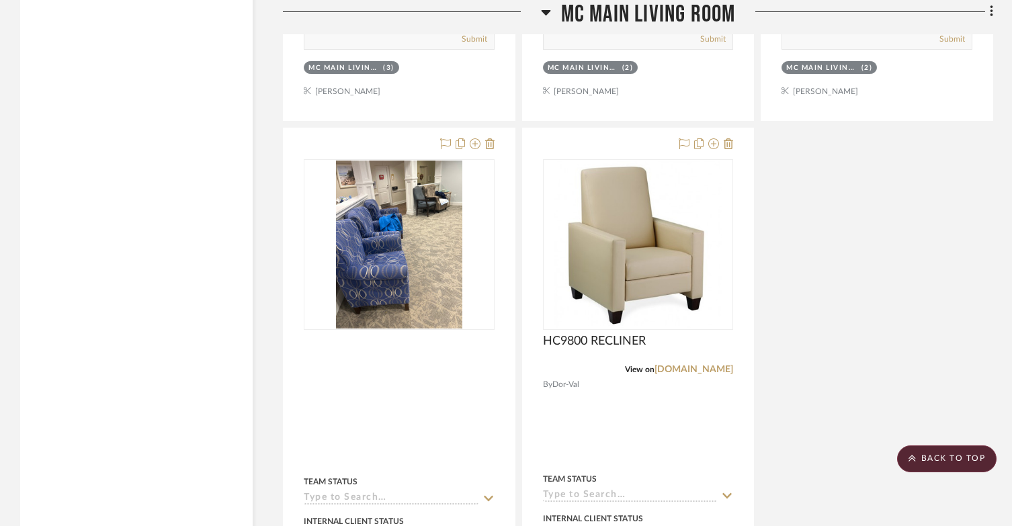
click at [541, 11] on icon at bounding box center [545, 12] width 9 height 5
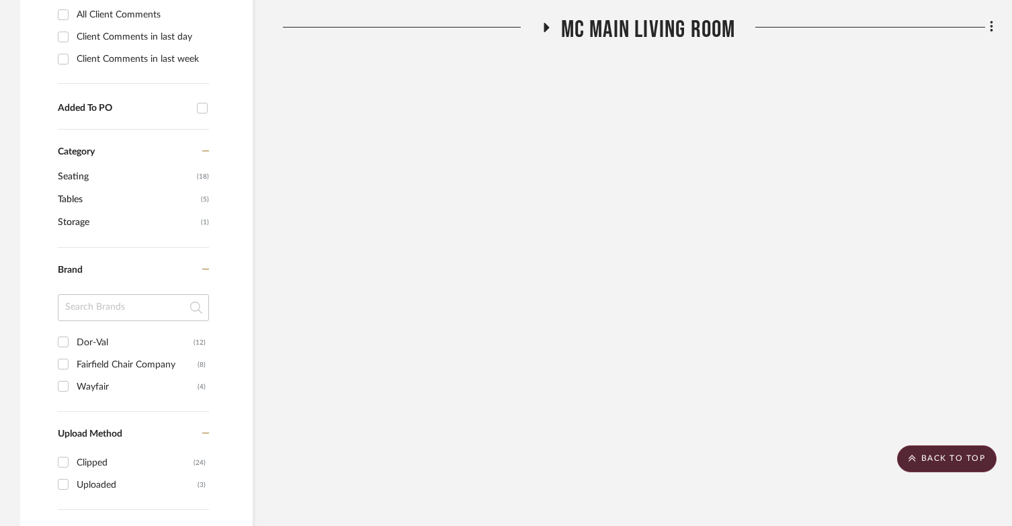
scroll to position [309, 0]
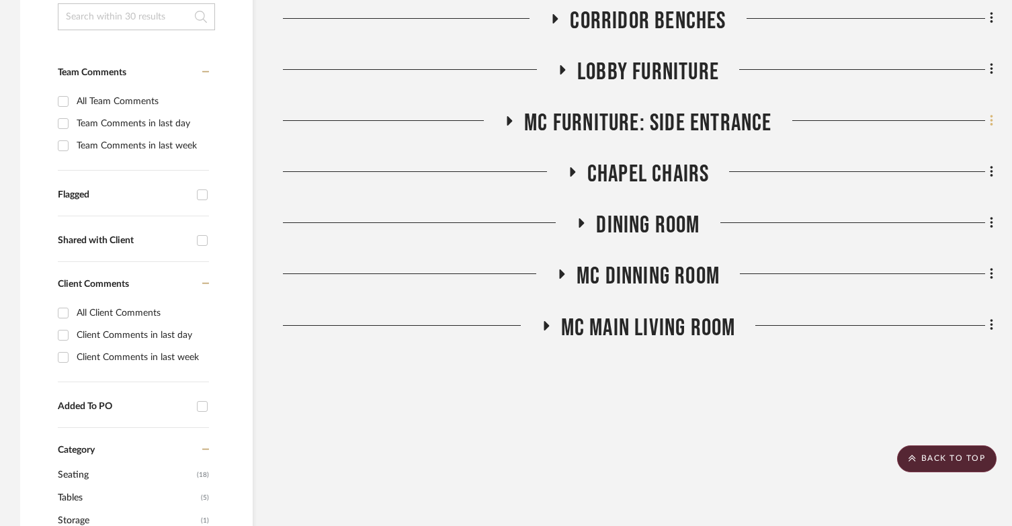
click at [993, 125] on icon at bounding box center [991, 120] width 3 height 11
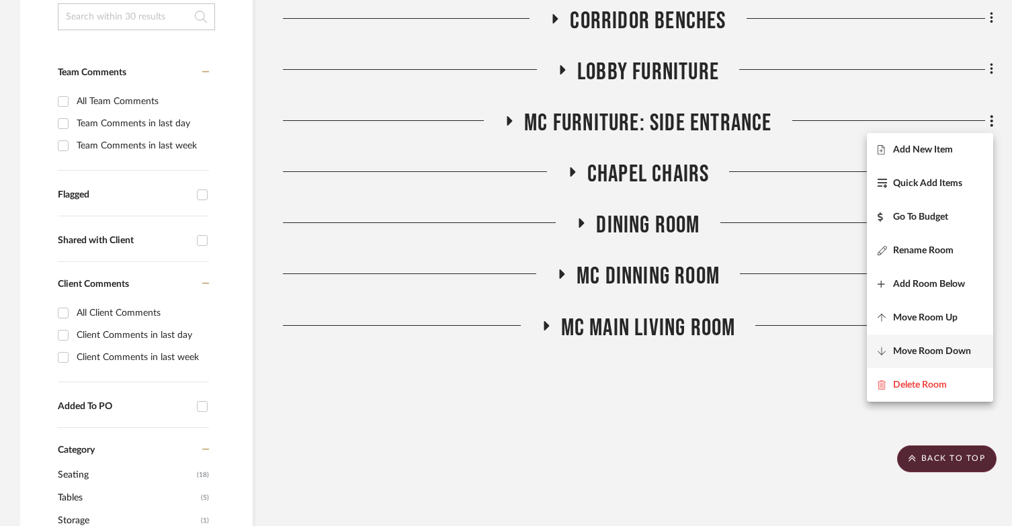
click at [963, 348] on span "Move Room Down" at bounding box center [932, 351] width 78 height 11
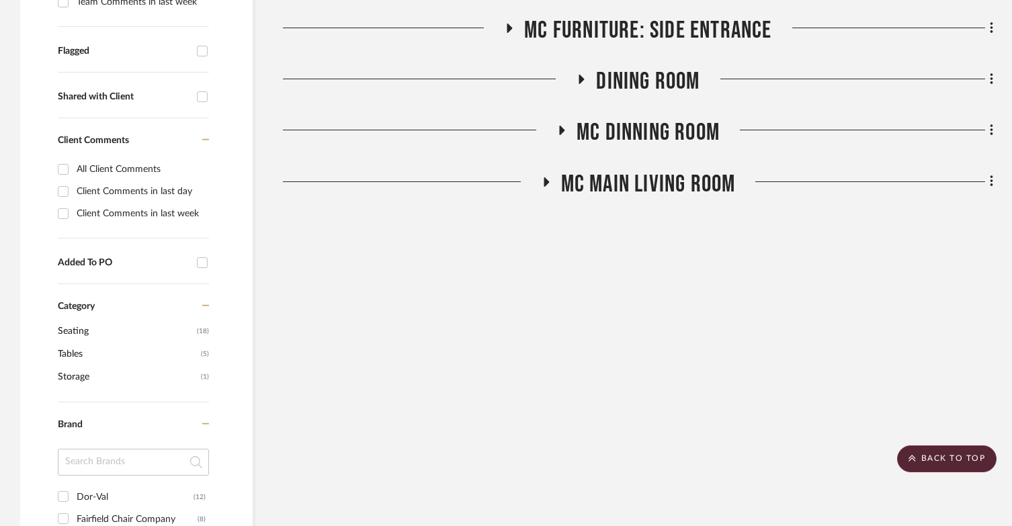
scroll to position [469, 0]
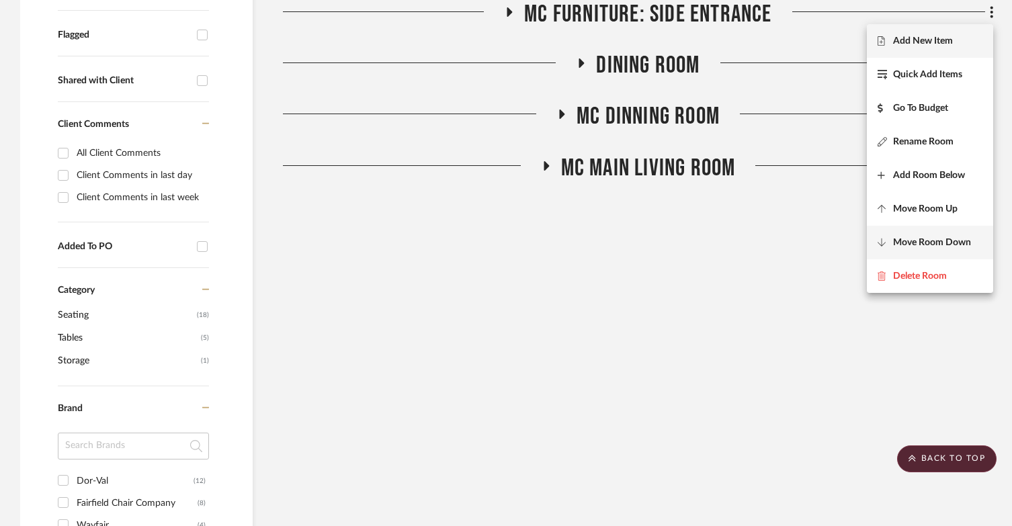
click at [952, 246] on span "Move Room Down" at bounding box center [932, 242] width 78 height 11
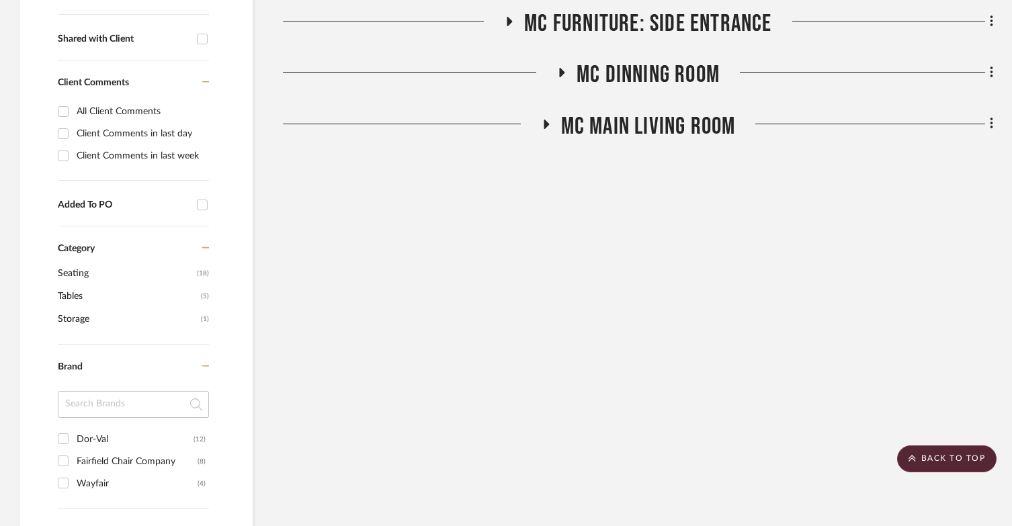
scroll to position [520, 0]
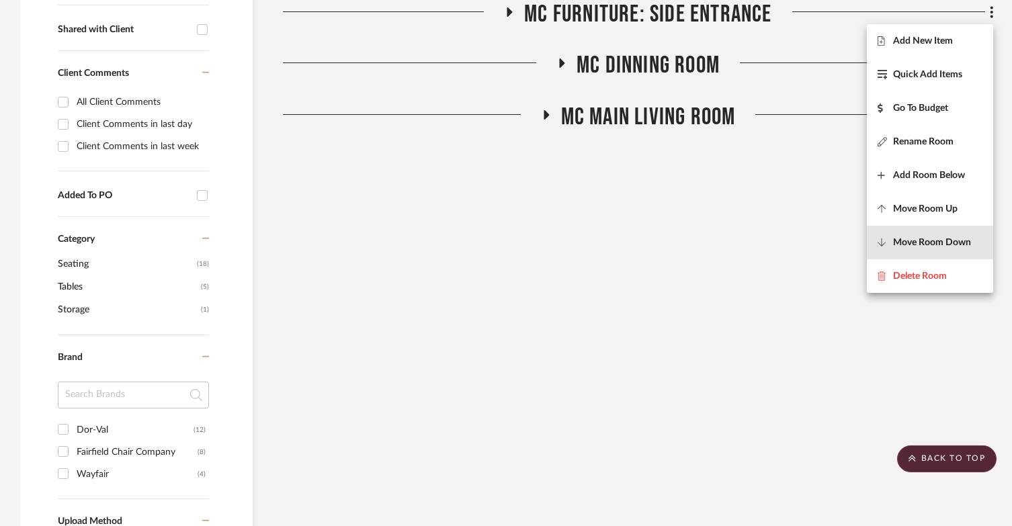
click at [952, 246] on span "Move Room Down" at bounding box center [932, 242] width 78 height 11
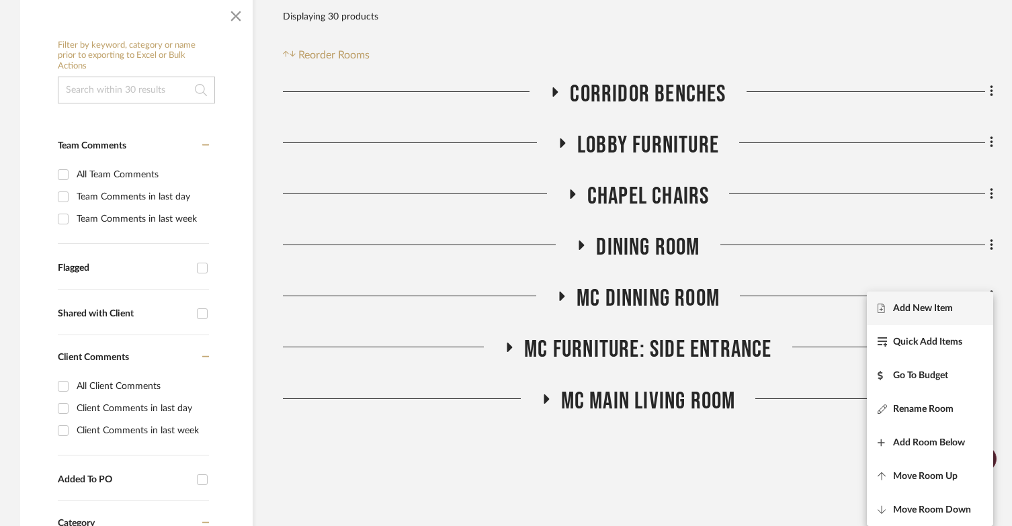
scroll to position [235, 0]
click at [799, 432] on div at bounding box center [506, 263] width 1012 height 526
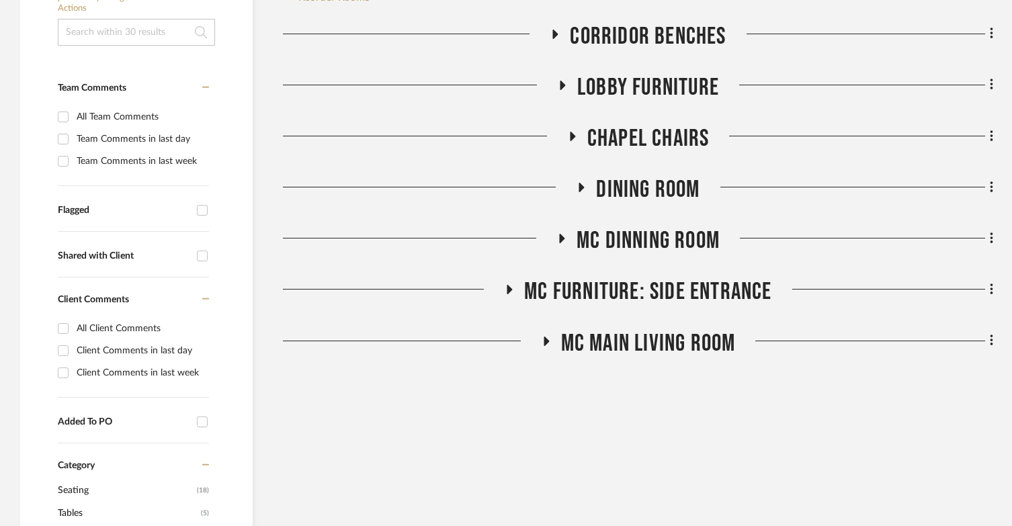
scroll to position [370, 0]
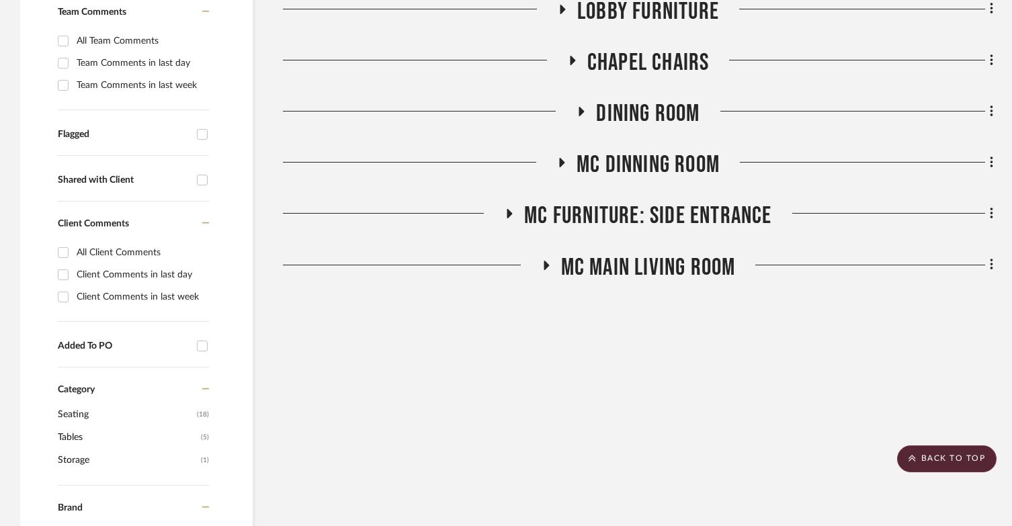
click at [542, 266] on icon at bounding box center [546, 265] width 16 height 10
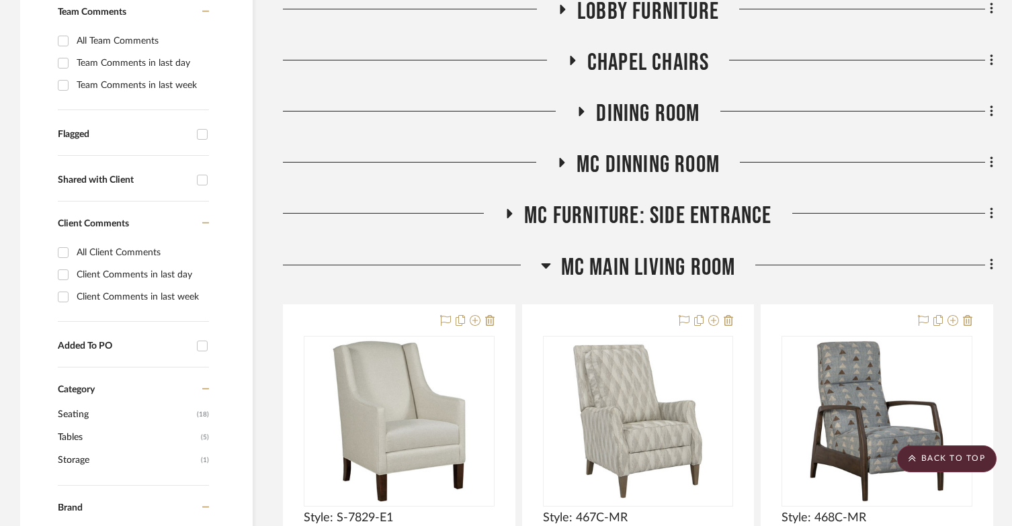
click at [511, 206] on h3 "MC Furniture: Side Entrance" at bounding box center [638, 216] width 268 height 29
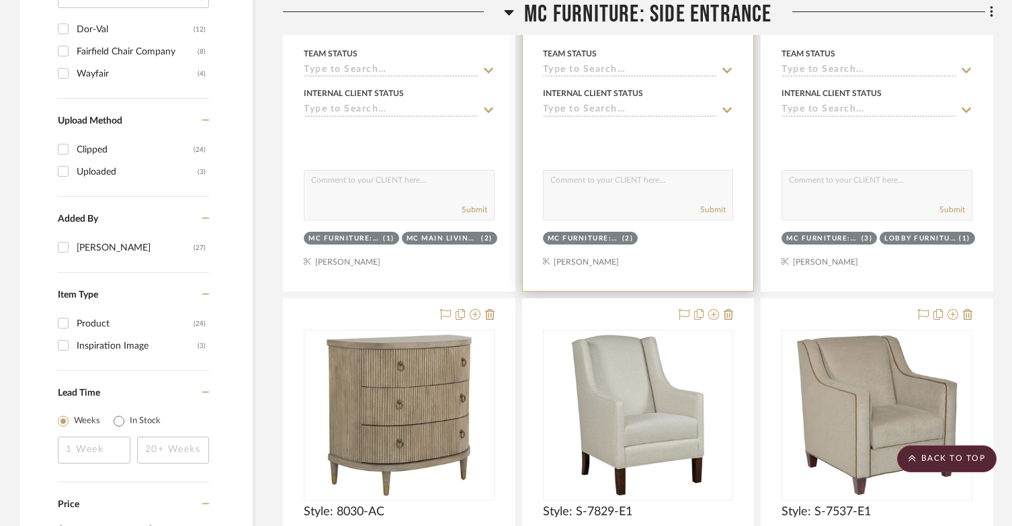
scroll to position [1109, 0]
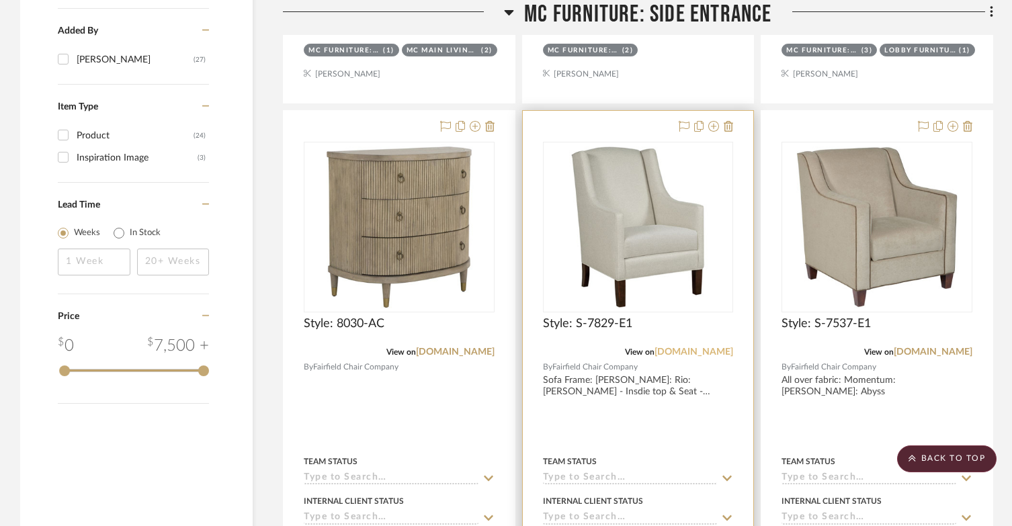
click at [700, 352] on link "[DOMAIN_NAME]" at bounding box center [694, 352] width 79 height 9
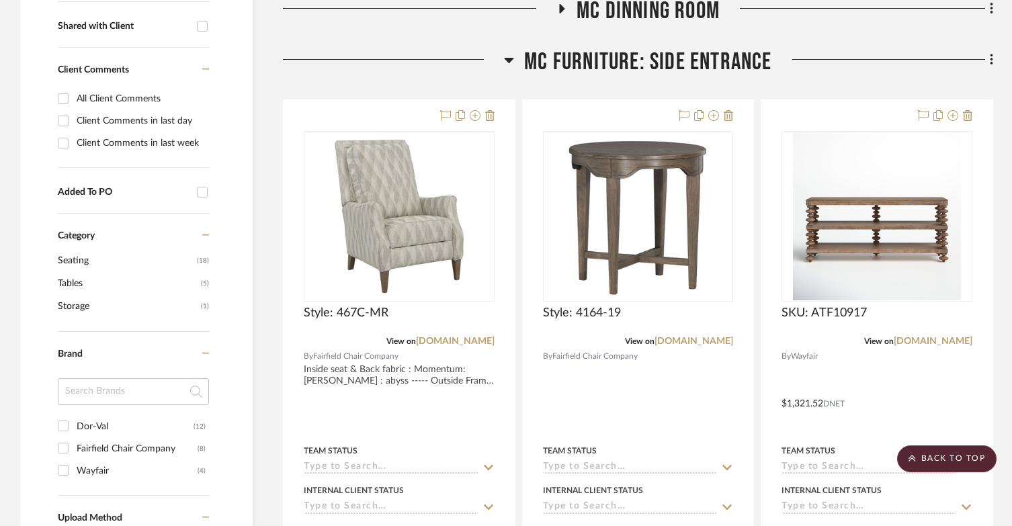
scroll to position [504, 0]
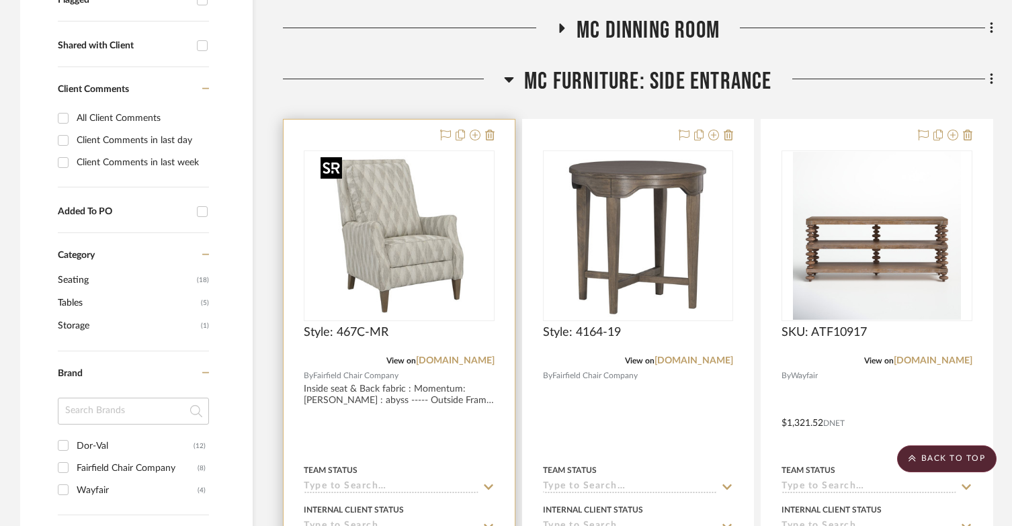
click at [0, 0] on img at bounding box center [0, 0] width 0 height 0
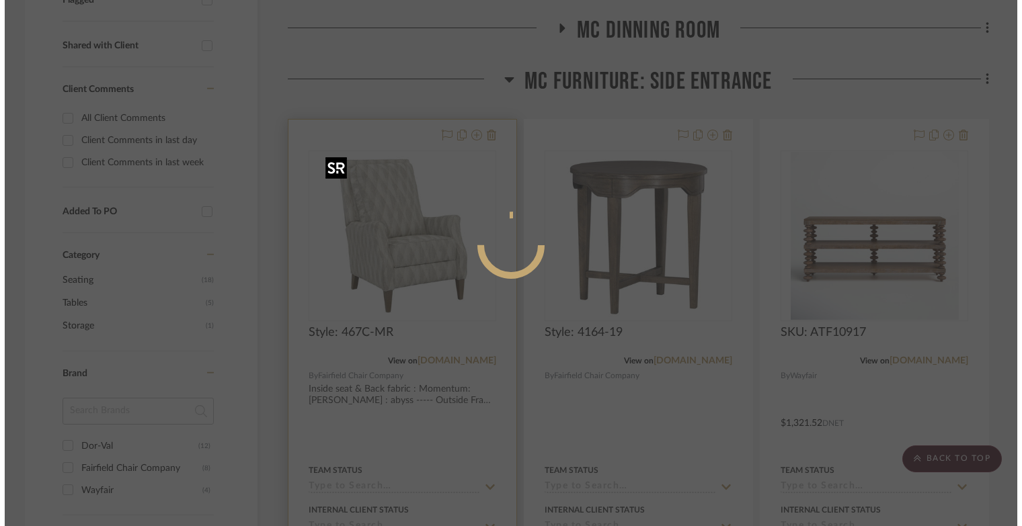
scroll to position [0, 0]
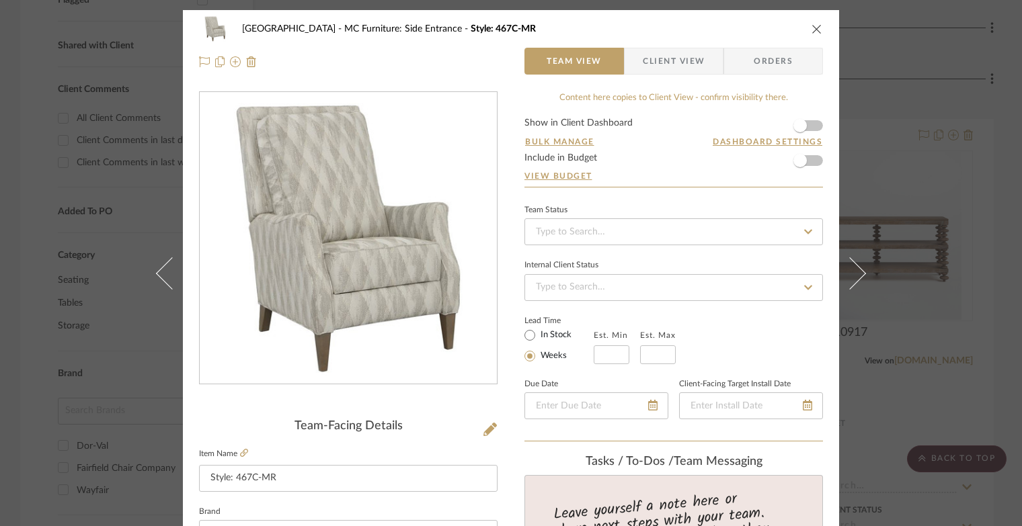
click at [811, 29] on icon "close" at bounding box center [816, 29] width 11 height 11
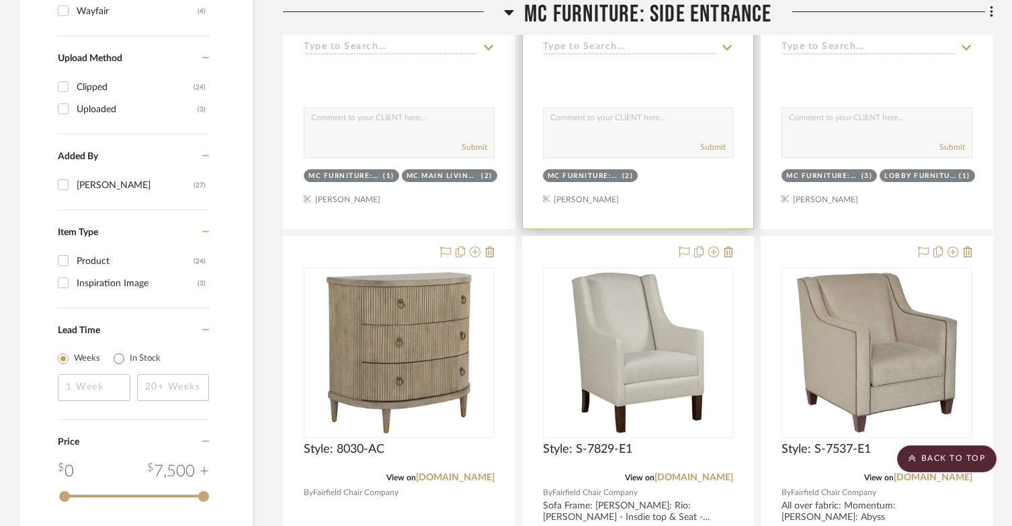
scroll to position [975, 0]
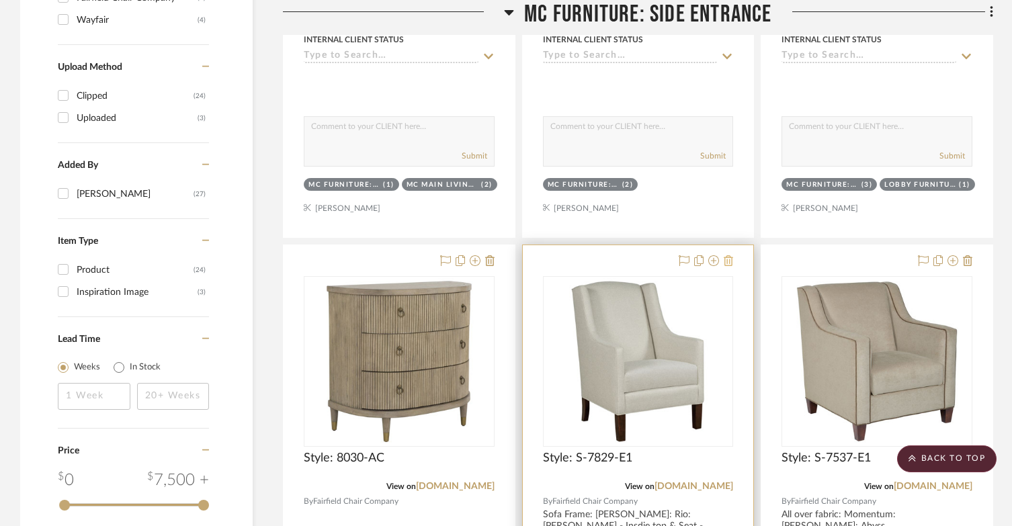
click at [730, 262] on icon at bounding box center [728, 260] width 9 height 11
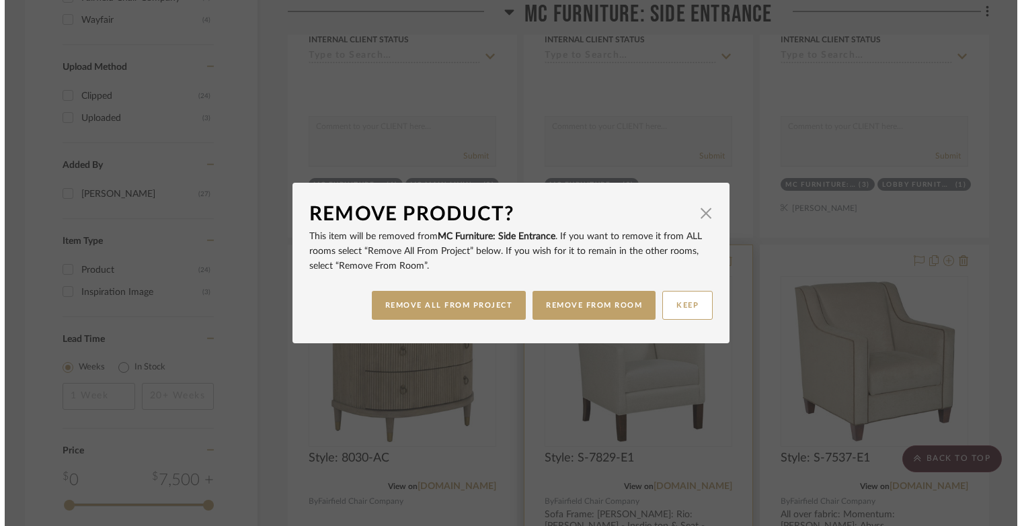
scroll to position [0, 0]
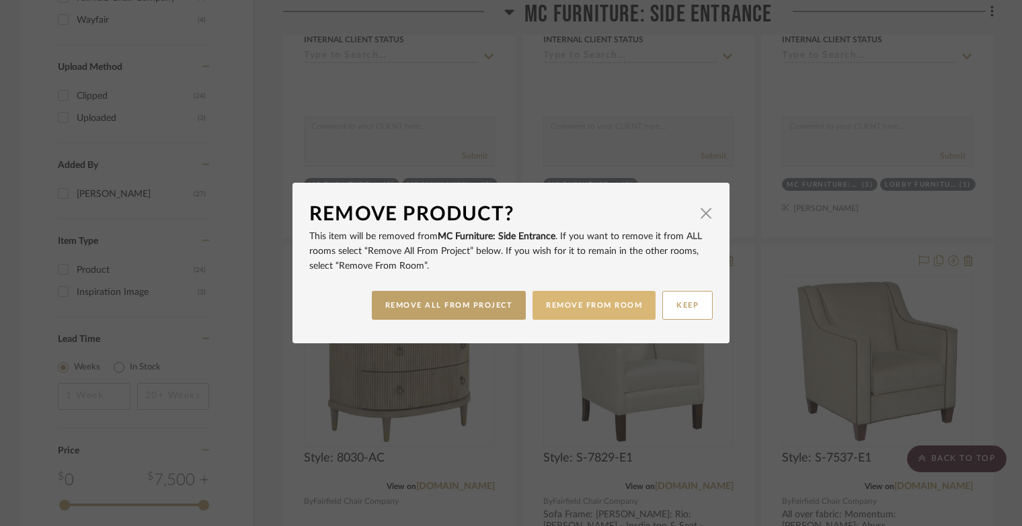
click at [567, 303] on button "REMOVE FROM ROOM" at bounding box center [593, 305] width 123 height 29
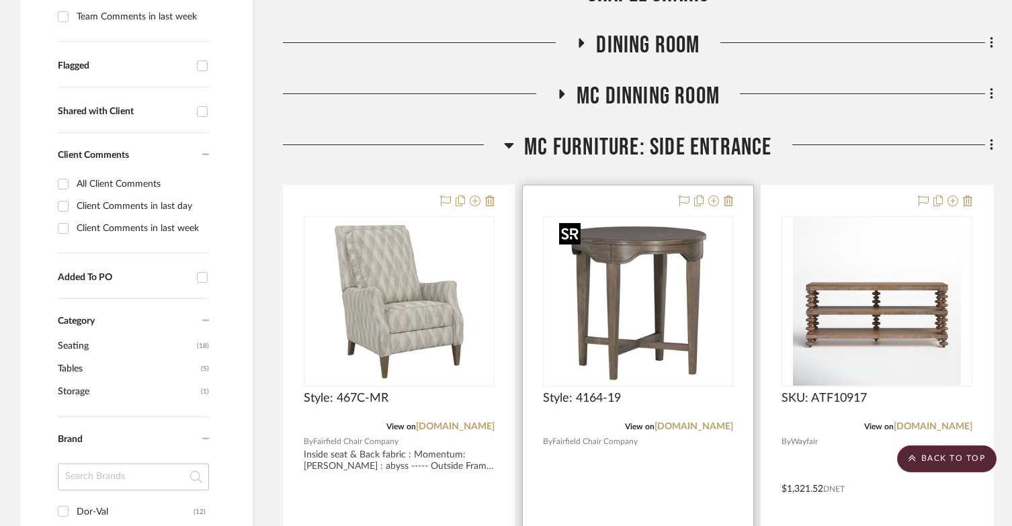
scroll to position [437, 0]
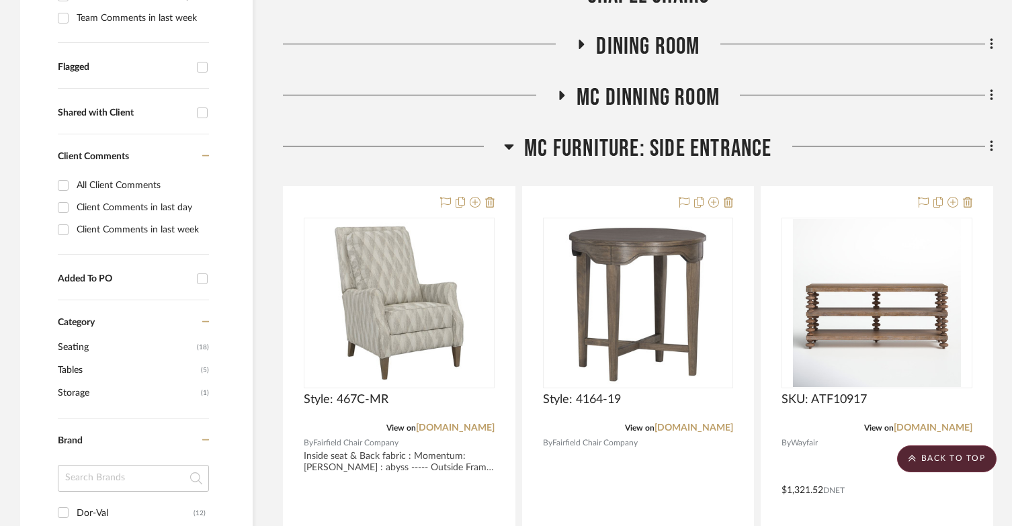
click at [510, 143] on icon at bounding box center [509, 146] width 10 height 16
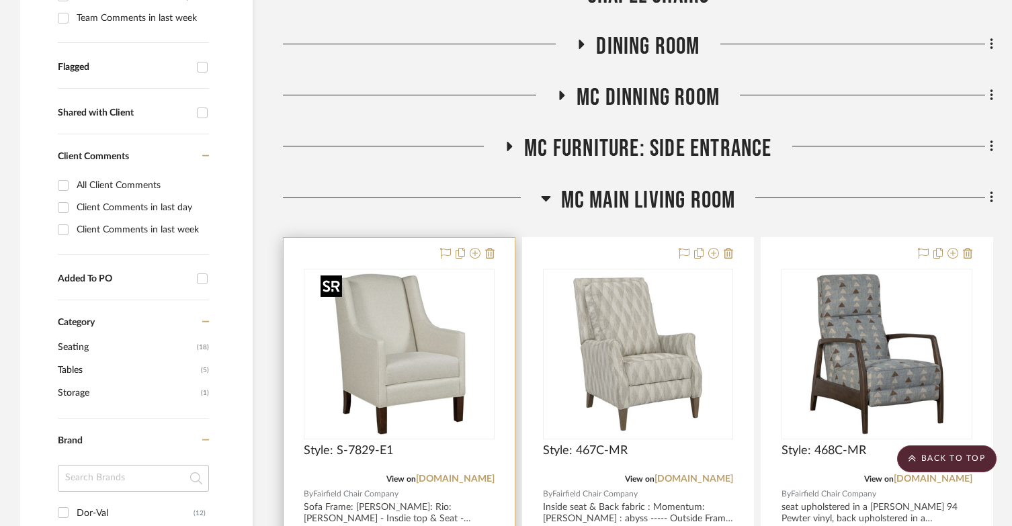
click at [428, 346] on img "0" at bounding box center [399, 354] width 168 height 168
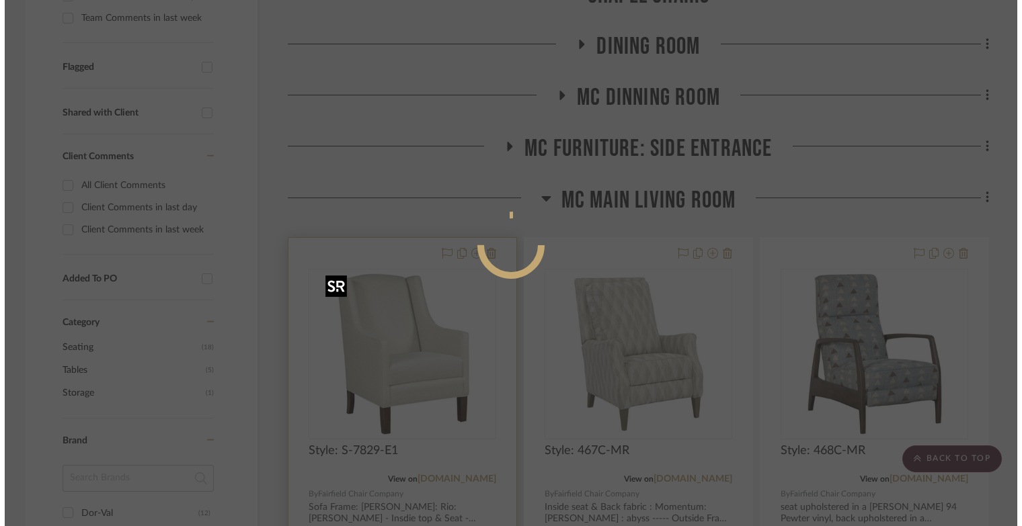
scroll to position [0, 0]
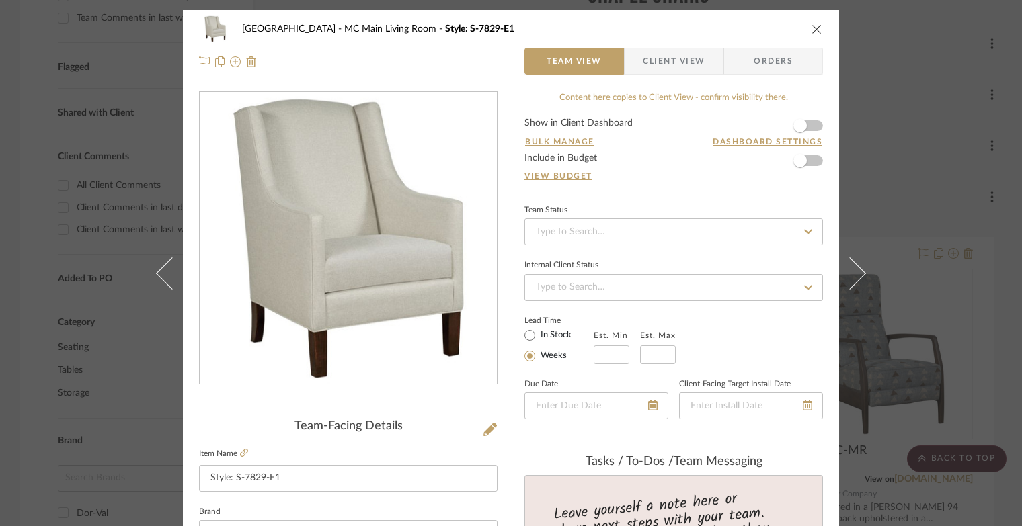
click at [817, 32] on button "close" at bounding box center [817, 29] width 12 height 12
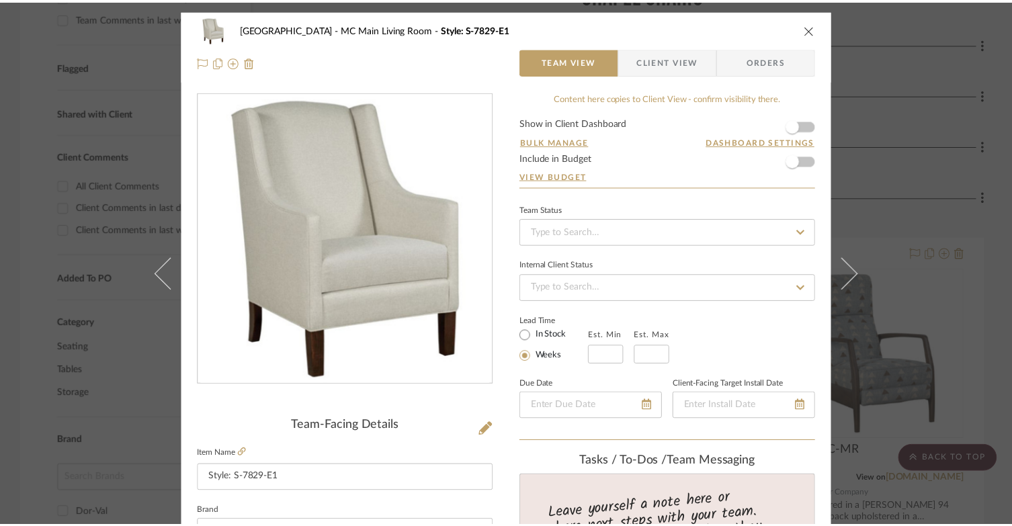
scroll to position [437, 0]
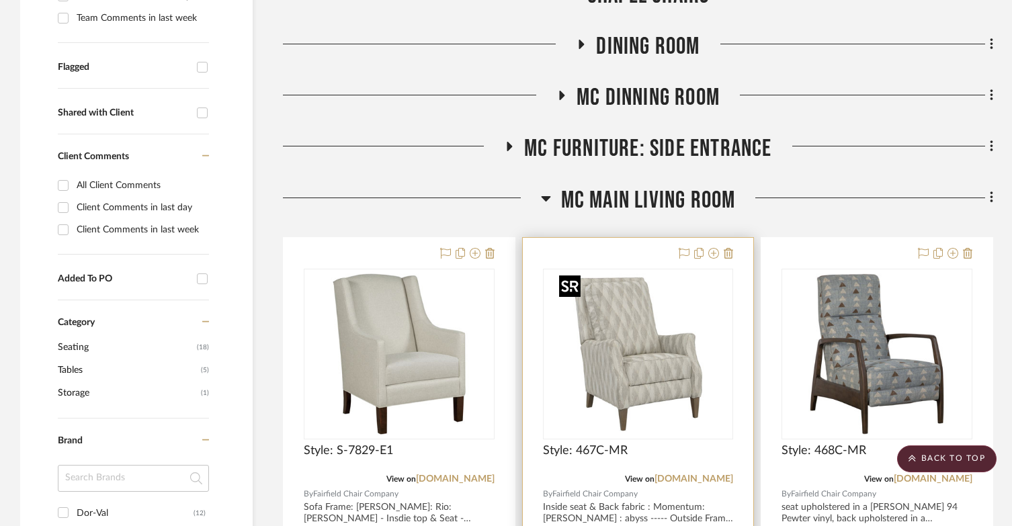
click at [670, 389] on img "0" at bounding box center [638, 354] width 168 height 168
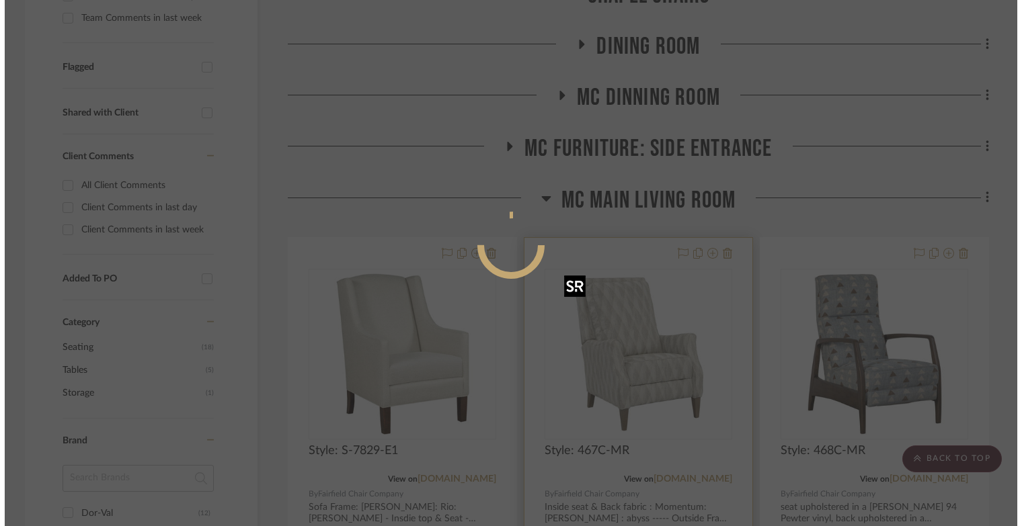
scroll to position [0, 0]
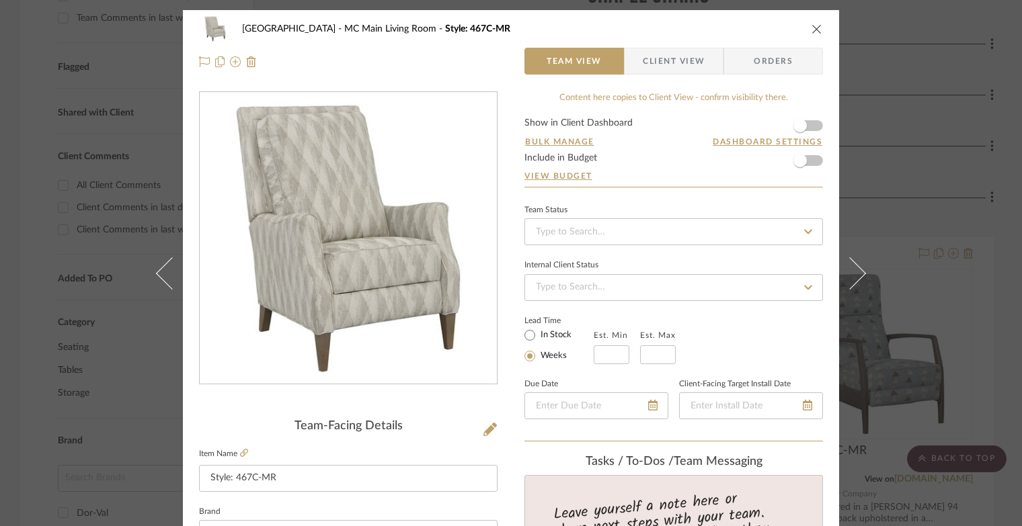
click at [696, 389] on fieldset "Client-Facing Target Install Date" at bounding box center [751, 397] width 144 height 45
drag, startPoint x: 813, startPoint y: 25, endPoint x: 799, endPoint y: 38, distance: 19.0
click at [813, 25] on icon "close" at bounding box center [816, 29] width 11 height 11
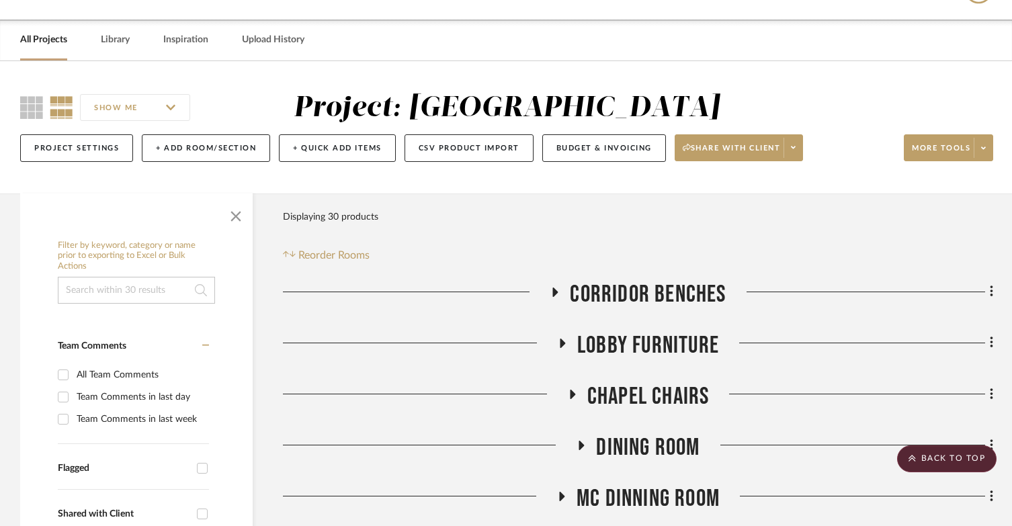
scroll to position [34, 0]
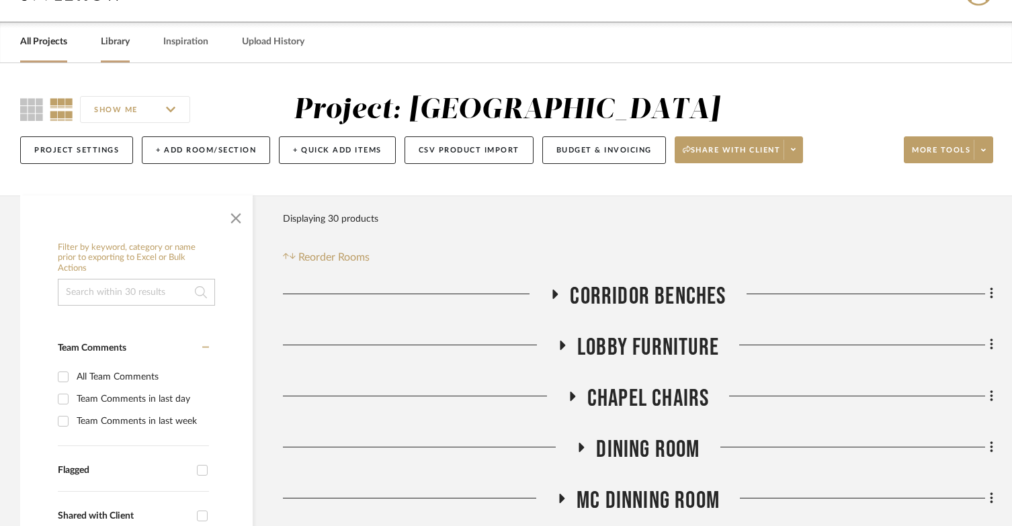
click at [118, 30] on div "Library" at bounding box center [115, 42] width 29 height 41
click at [118, 40] on link "Library" at bounding box center [115, 42] width 29 height 18
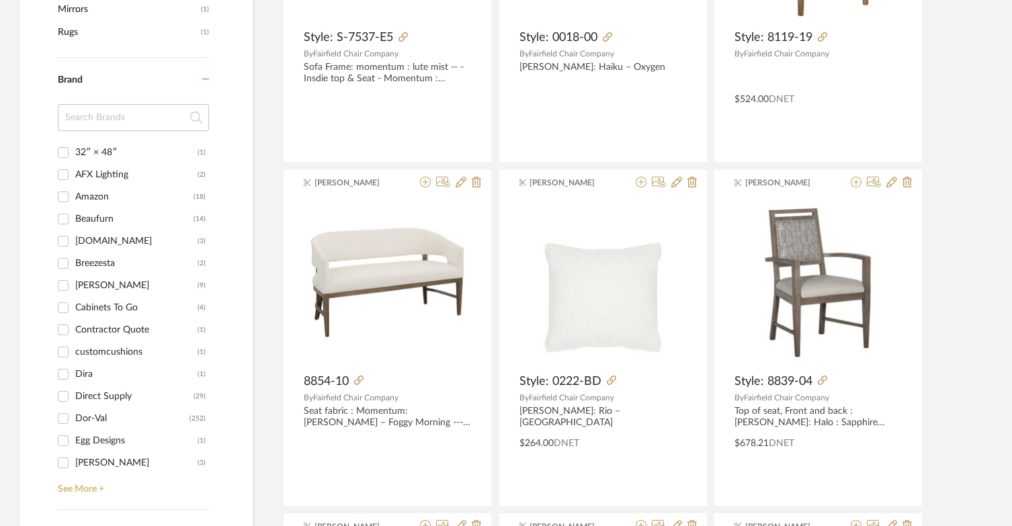
scroll to position [1311, 0]
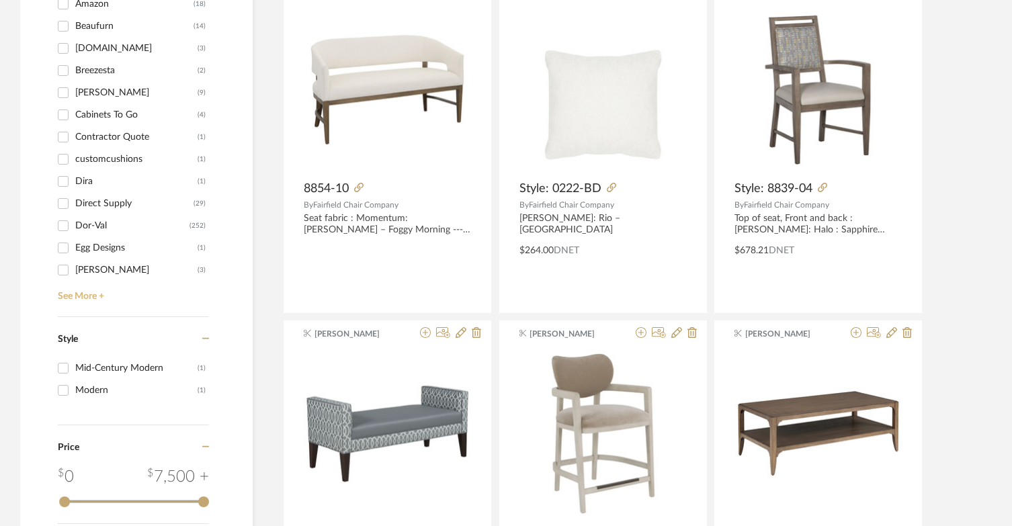
click at [81, 297] on link "See More +" at bounding box center [131, 292] width 155 height 22
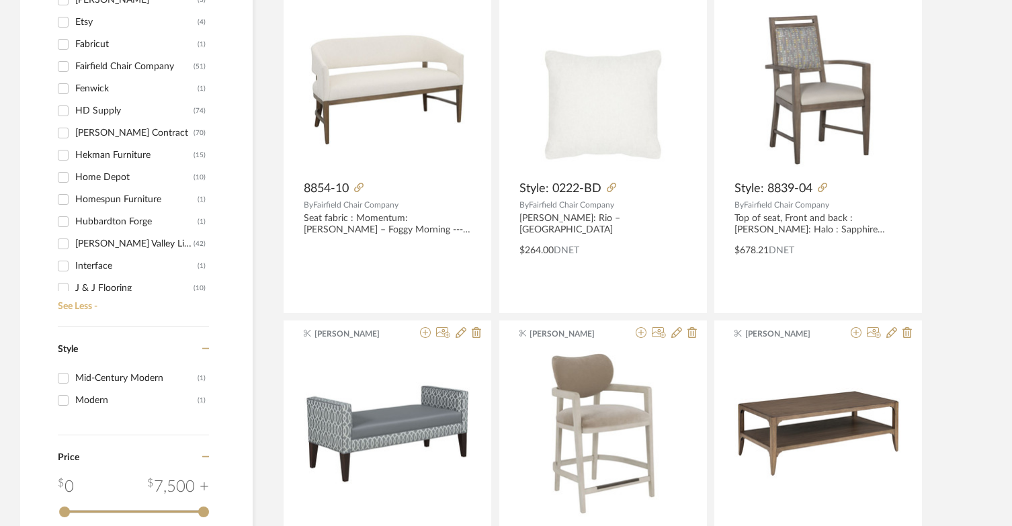
scroll to position [269, 0]
click at [63, 66] on input "Fairfield Chair Company (51)" at bounding box center [63, 68] width 22 height 22
checkbox input "true"
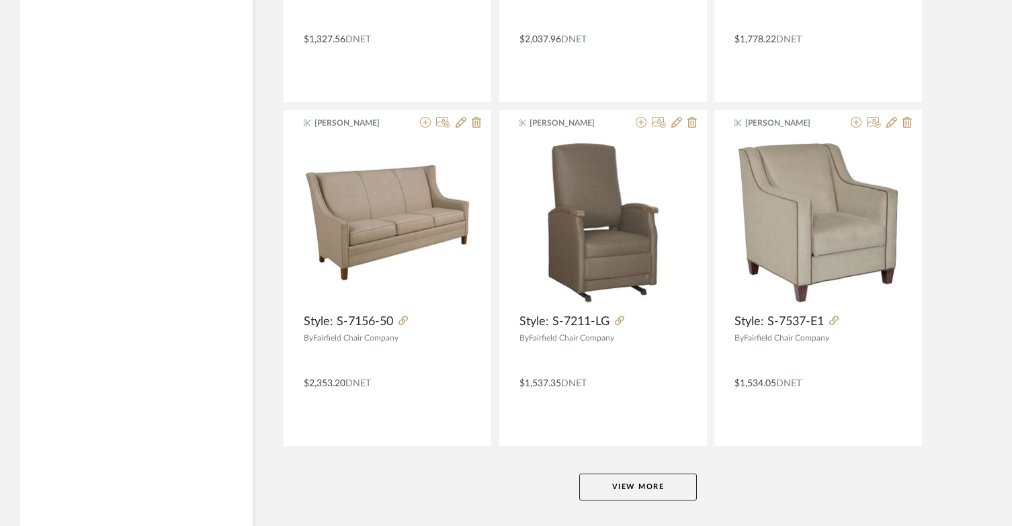
scroll to position [4032, 0]
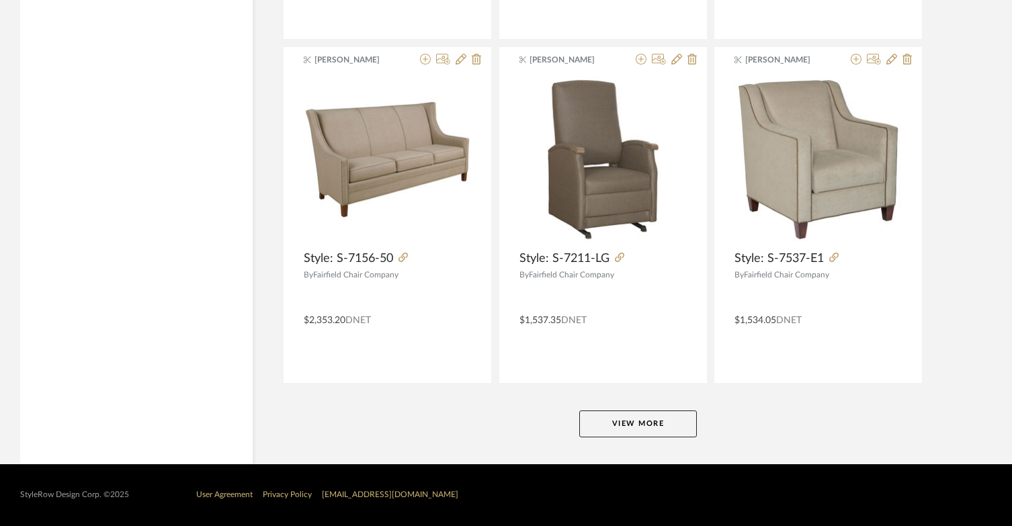
click at [609, 424] on button "View More" at bounding box center [638, 424] width 118 height 27
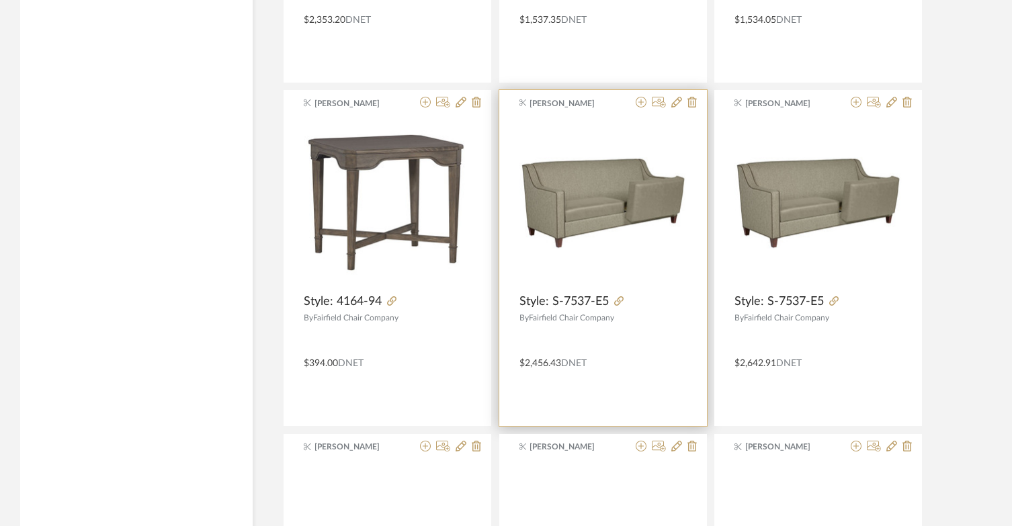
scroll to position [4368, 0]
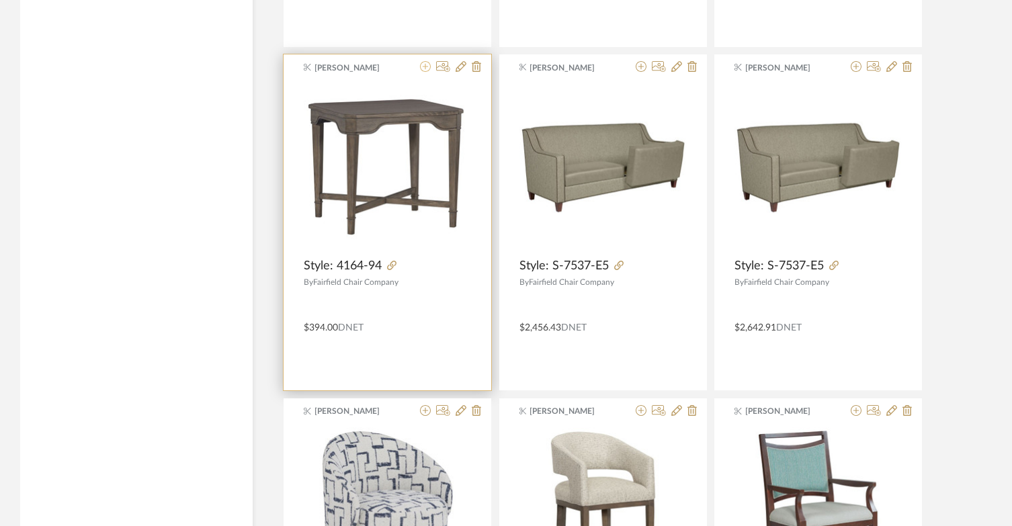
click at [424, 67] on icon at bounding box center [425, 66] width 11 height 11
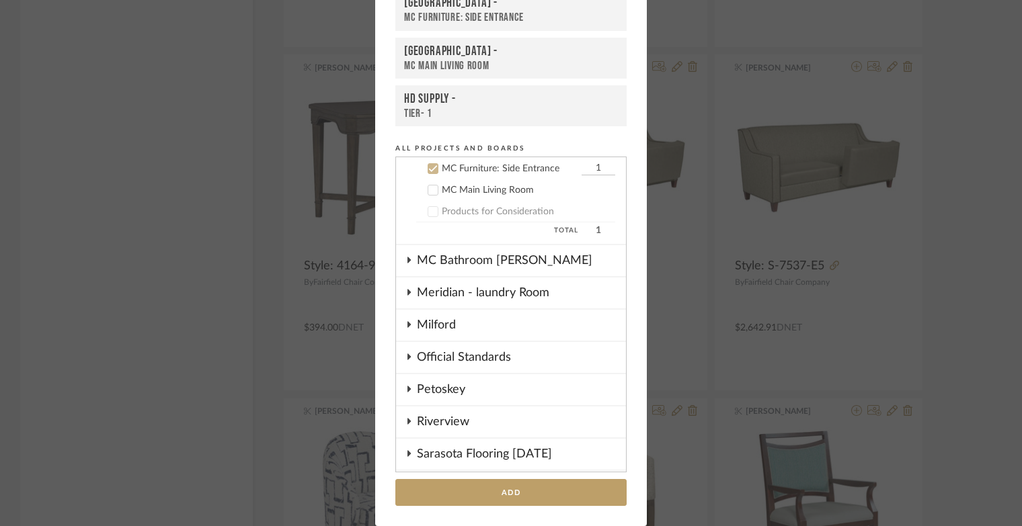
scroll to position [253, 0]
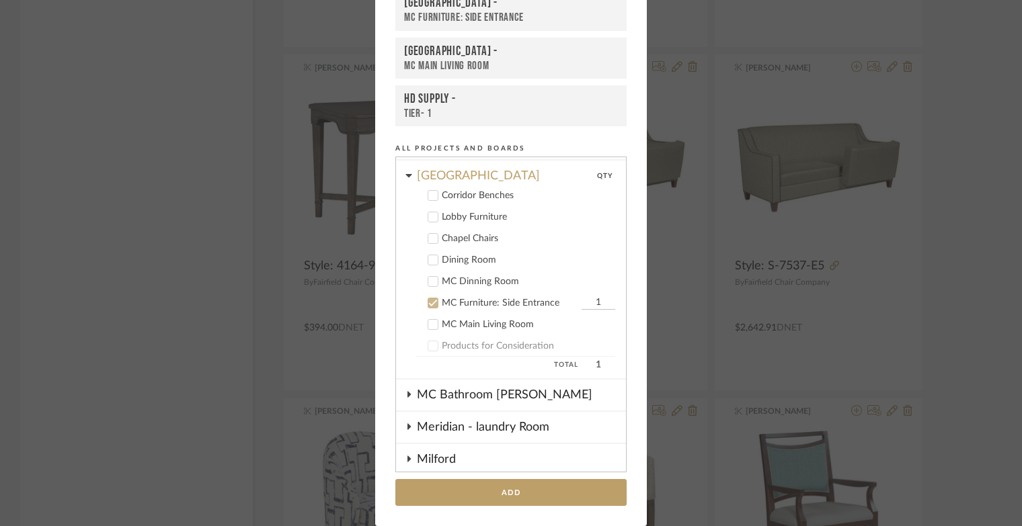
click at [431, 323] on icon at bounding box center [433, 325] width 9 height 7
click at [428, 300] on icon at bounding box center [432, 302] width 9 height 9
click at [590, 326] on input "1" at bounding box center [598, 324] width 34 height 13
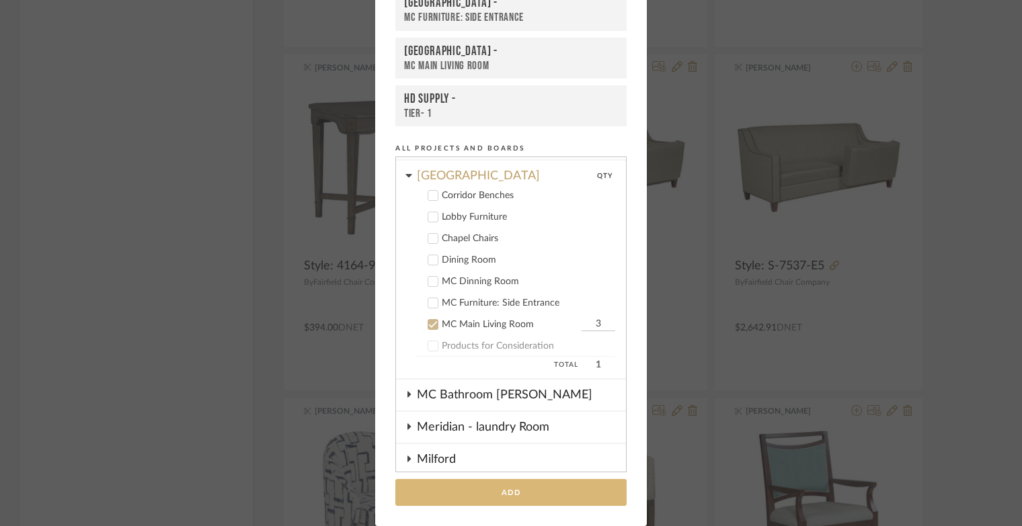
type input "3"
click at [571, 482] on button "Add" at bounding box center [510, 493] width 231 height 28
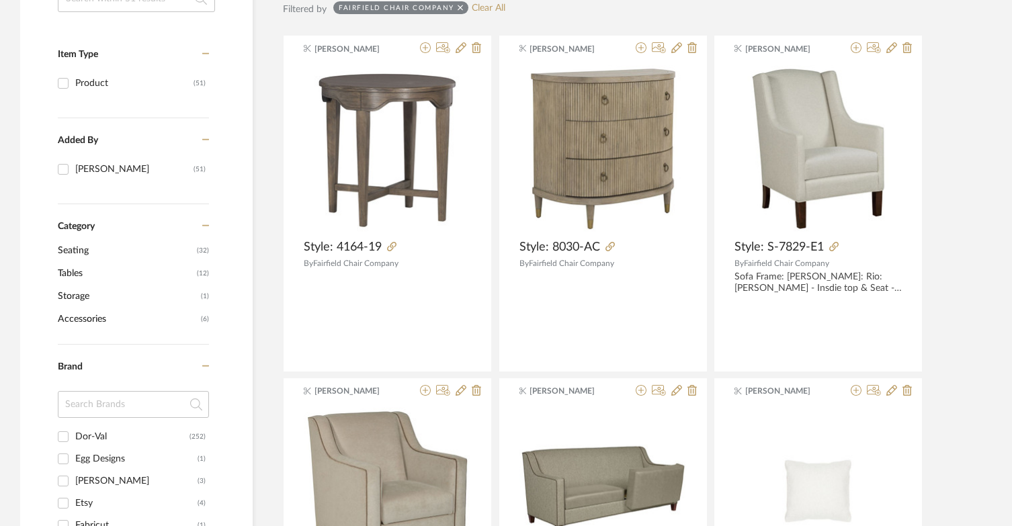
scroll to position [0, 0]
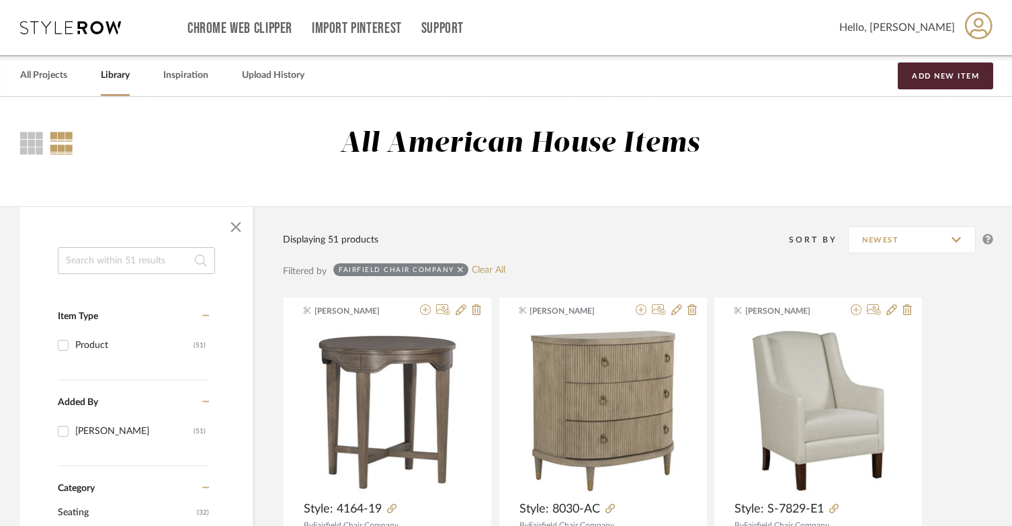
click at [114, 72] on link "Library" at bounding box center [115, 76] width 29 height 18
checkbox input "false"
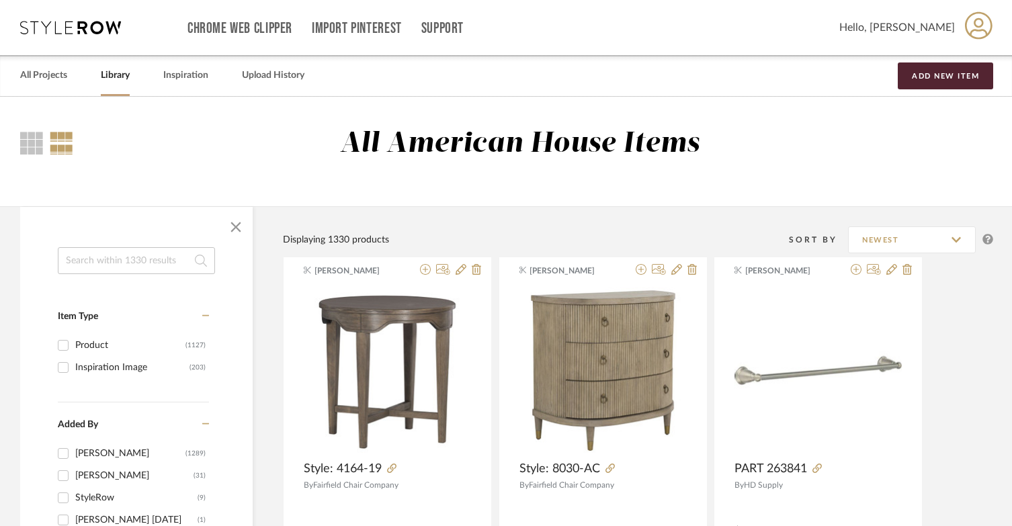
click at [64, 26] on icon at bounding box center [70, 27] width 101 height 13
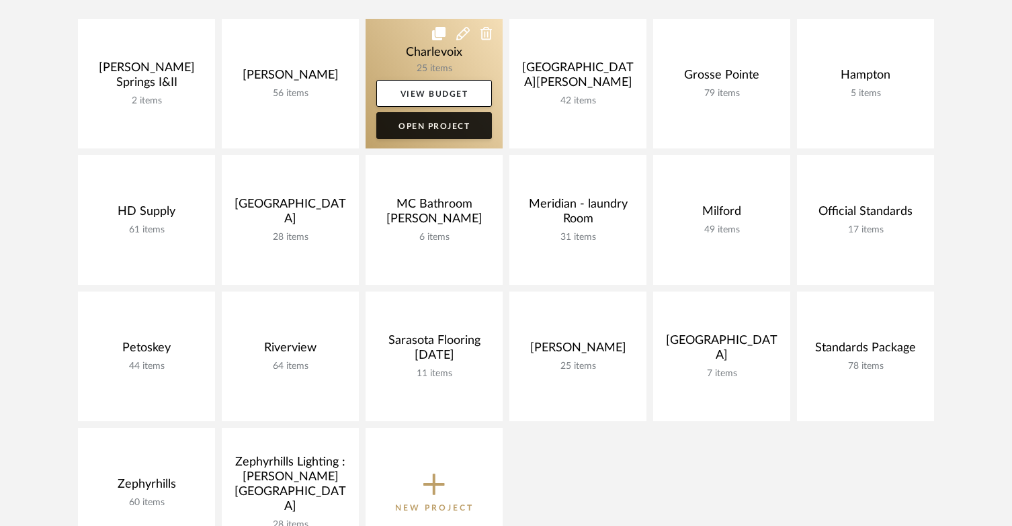
scroll to position [336, 0]
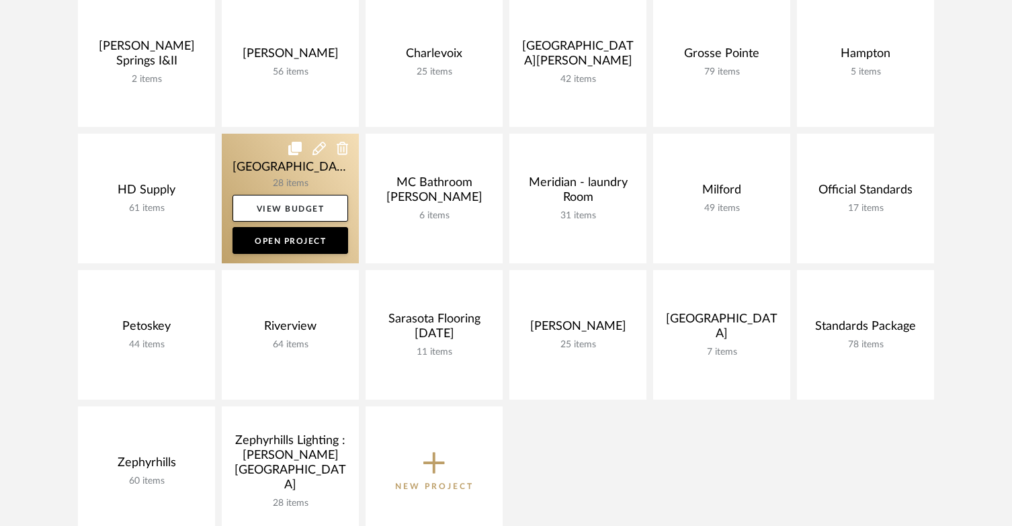
click at [270, 143] on link at bounding box center [290, 199] width 137 height 130
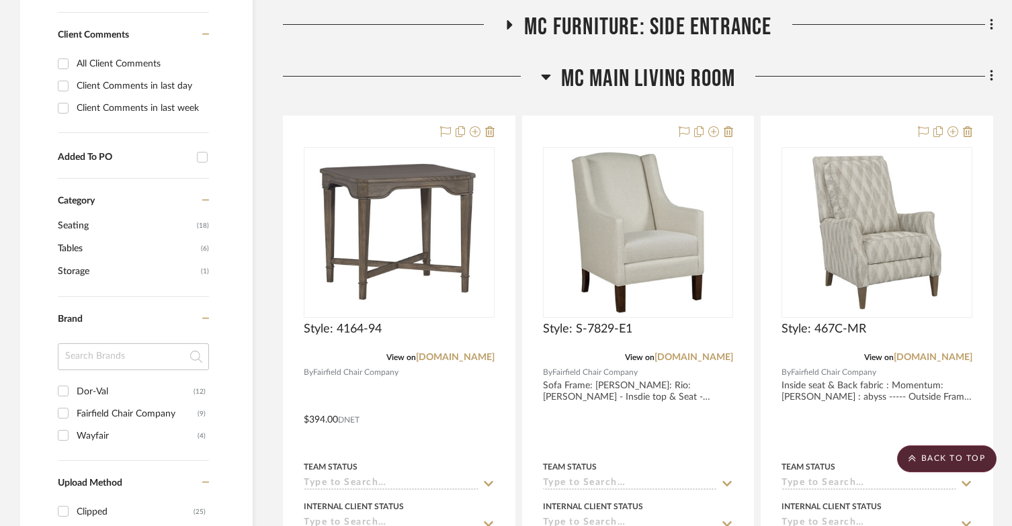
scroll to position [605, 0]
